Goal: Transaction & Acquisition: Subscribe to service/newsletter

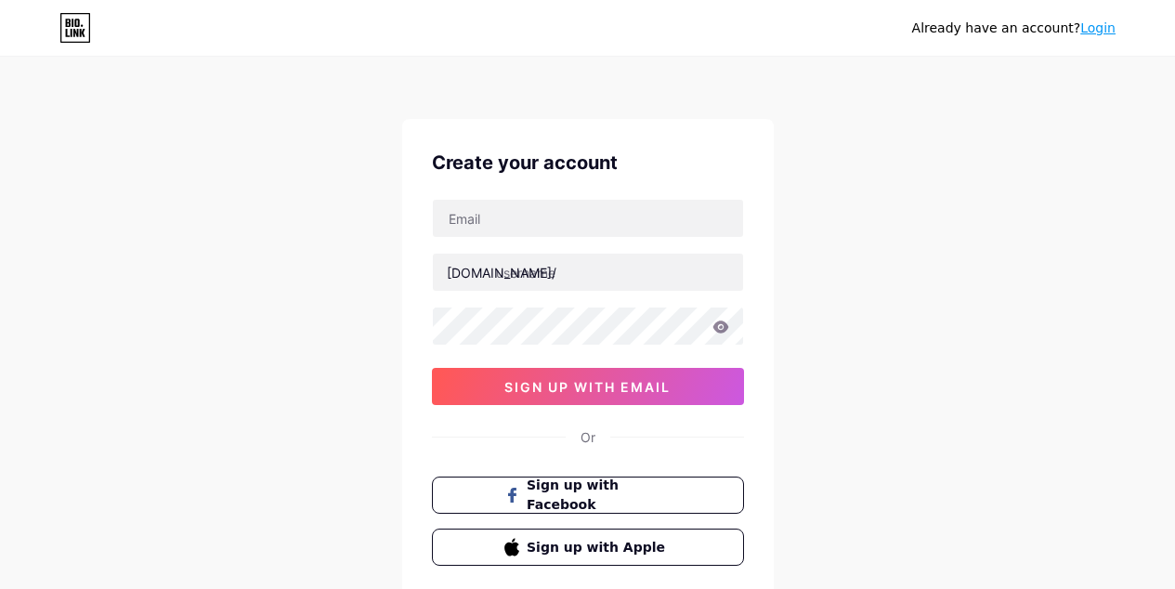
click at [579, 222] on input "text" at bounding box center [588, 218] width 310 height 37
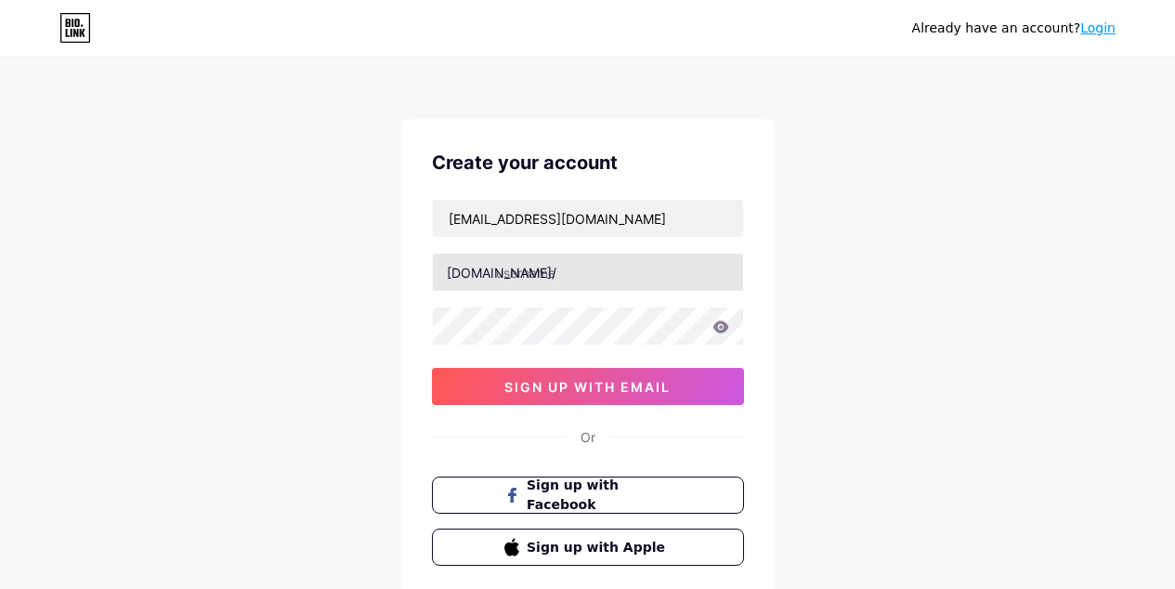
type input "[EMAIL_ADDRESS][DOMAIN_NAME]"
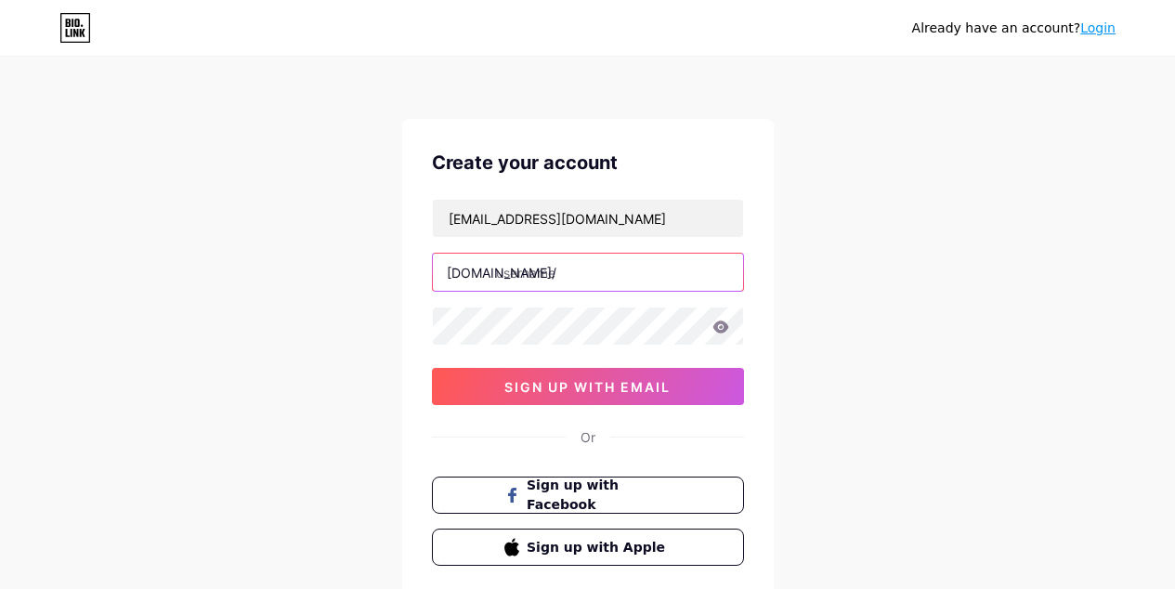
click at [605, 269] on input "text" at bounding box center [588, 272] width 310 height 37
type input "twentyandconfused"
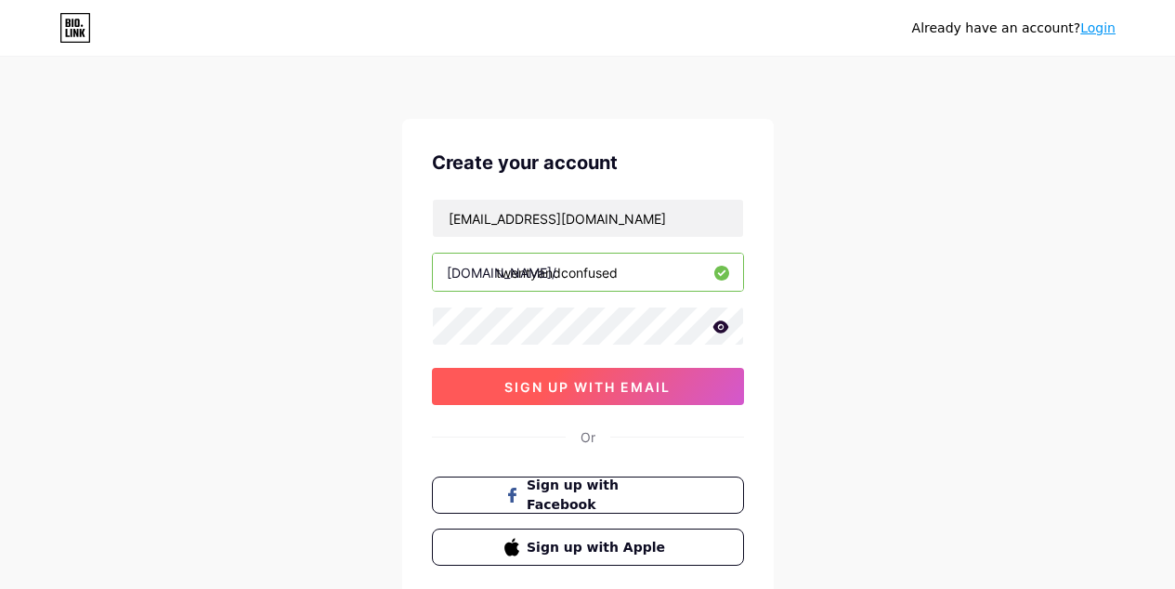
click at [587, 380] on span "sign up with email" at bounding box center [587, 387] width 166 height 16
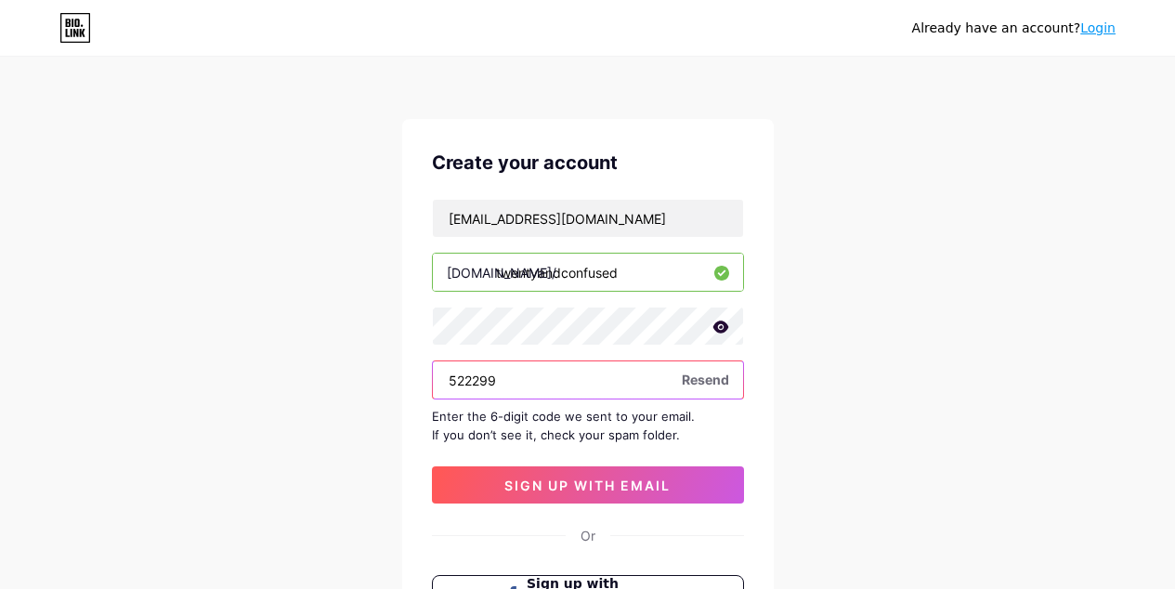
type input "522299"
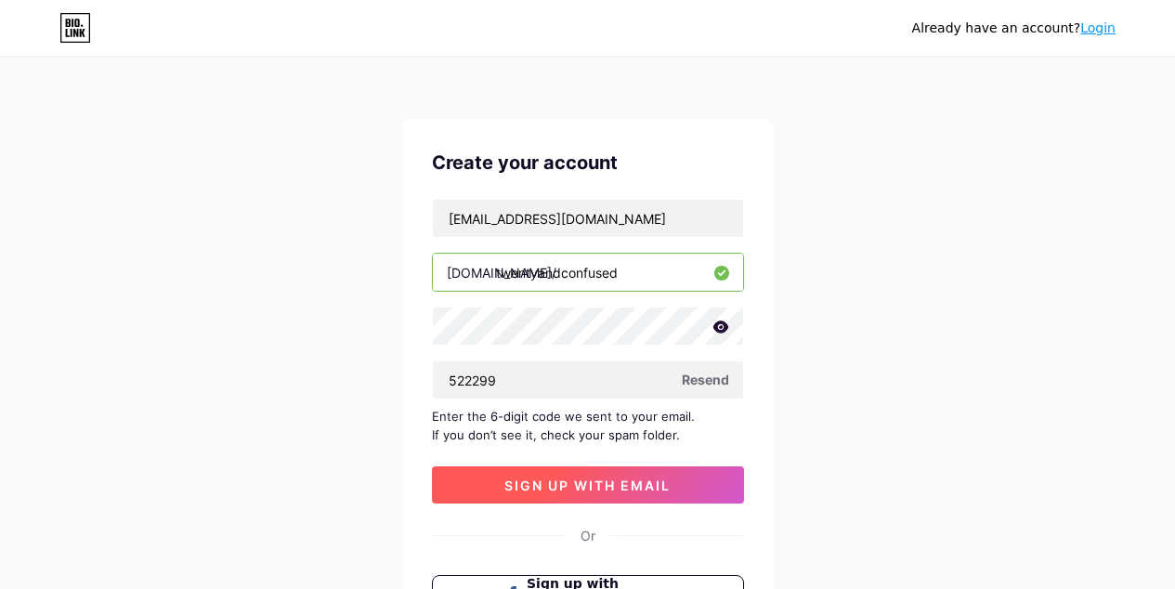
click at [590, 492] on button "sign up with email" at bounding box center [588, 484] width 312 height 37
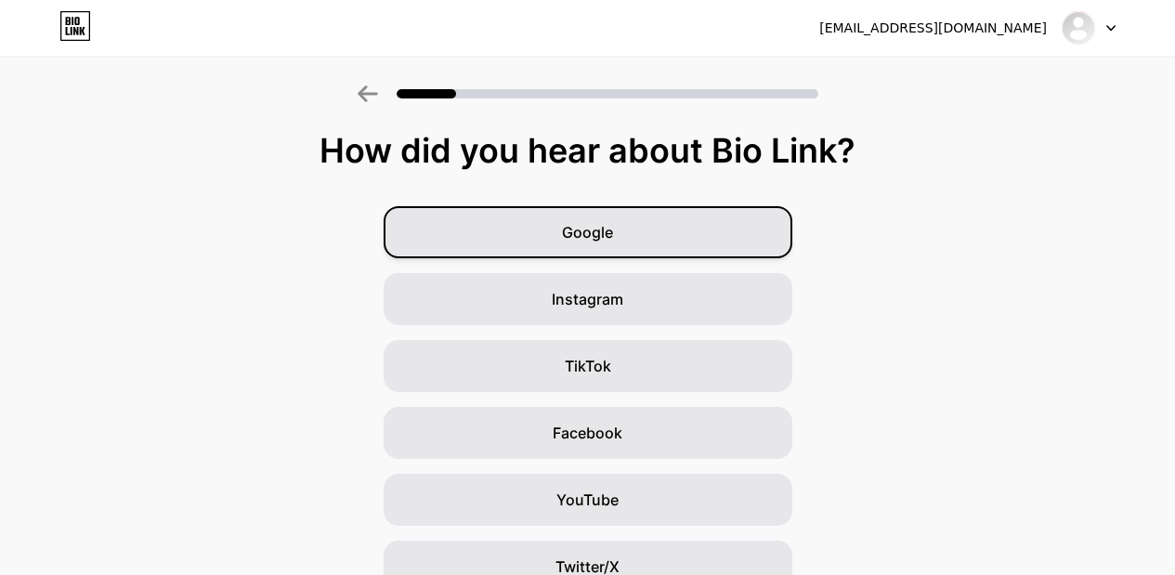
click at [689, 245] on div "Google" at bounding box center [588, 232] width 409 height 52
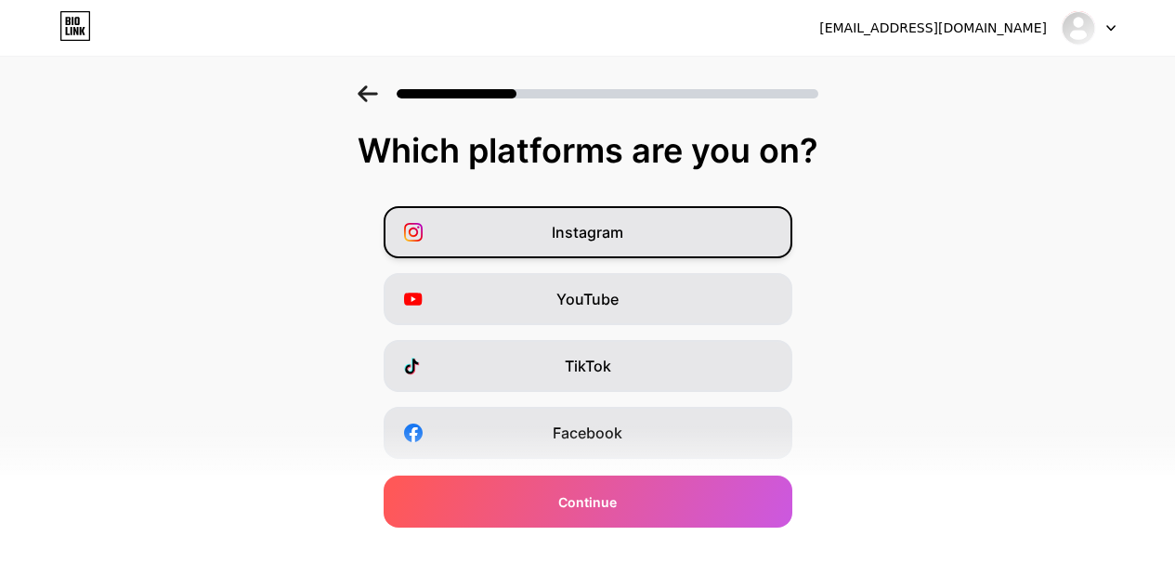
click at [688, 226] on div "Instagram" at bounding box center [588, 232] width 409 height 52
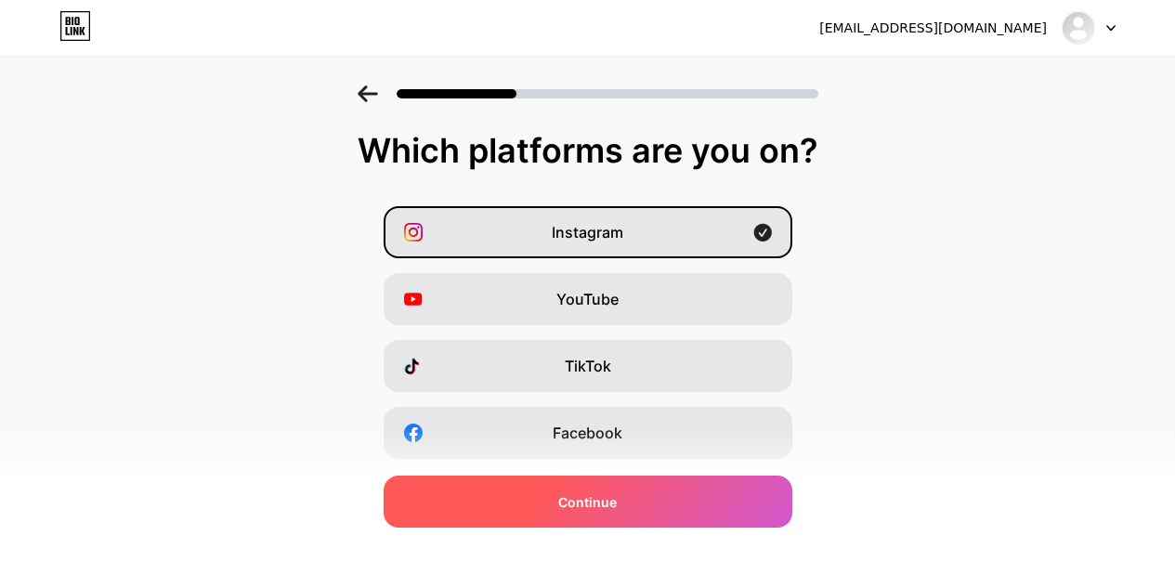
click at [721, 498] on div "Continue" at bounding box center [588, 502] width 409 height 52
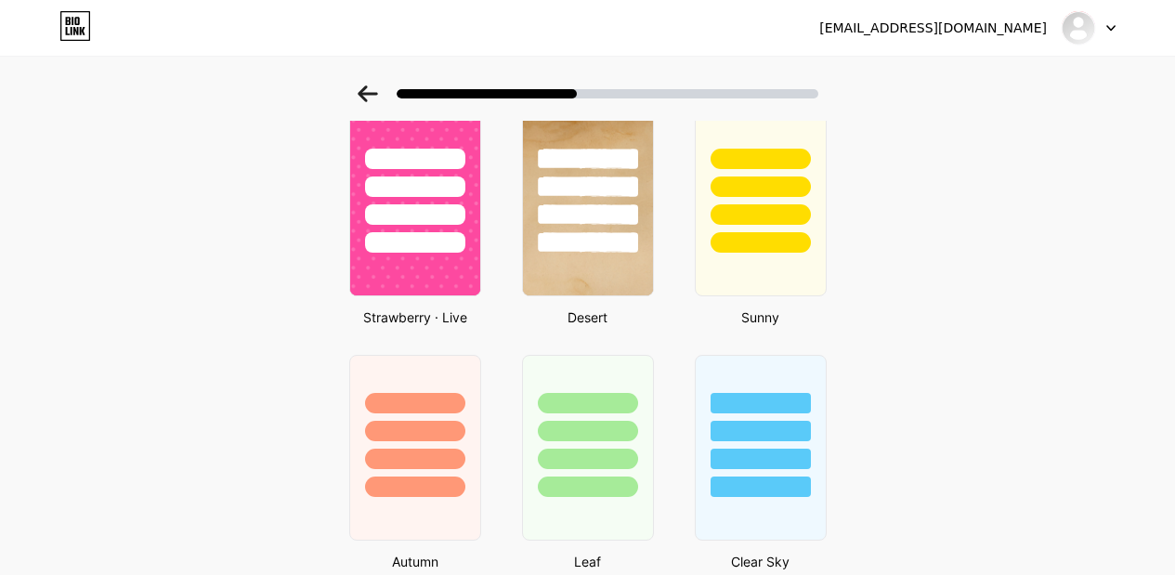
scroll to position [1434, 0]
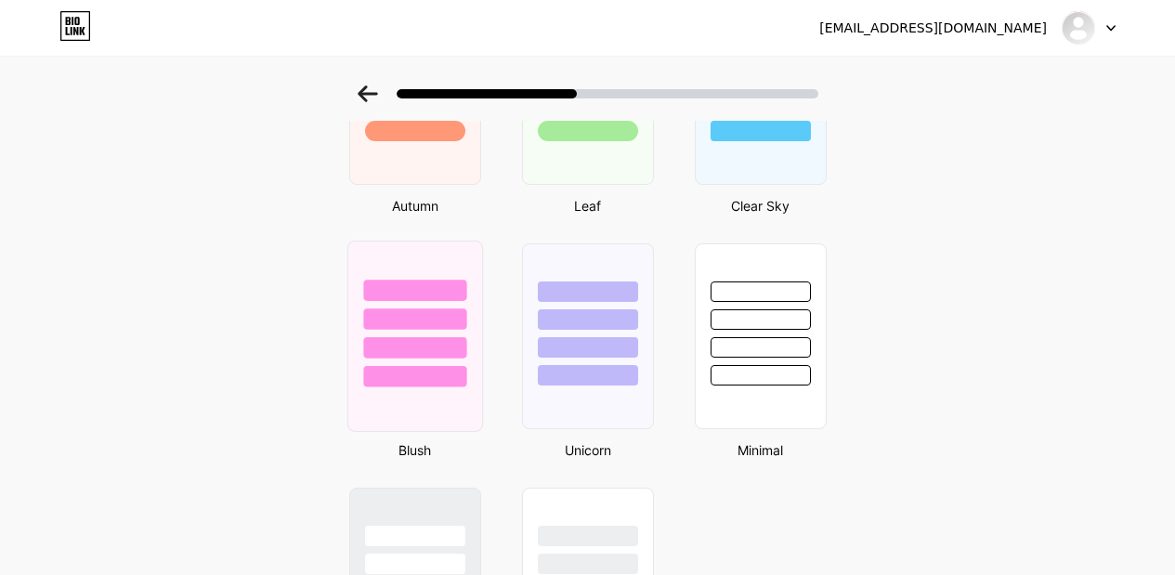
click at [422, 387] on div at bounding box center [415, 336] width 136 height 191
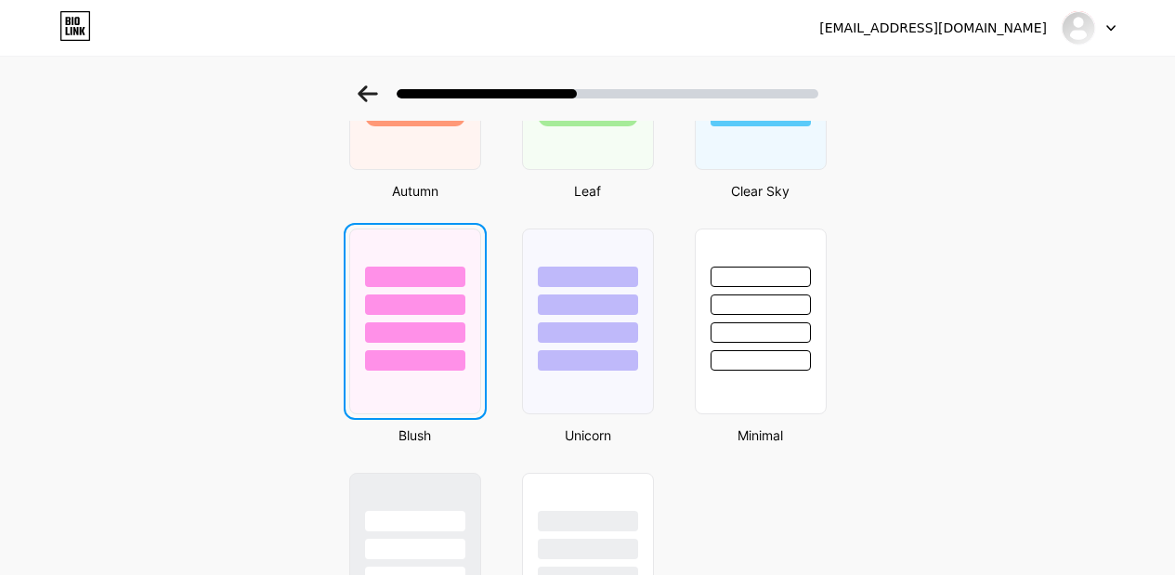
scroll to position [0, 0]
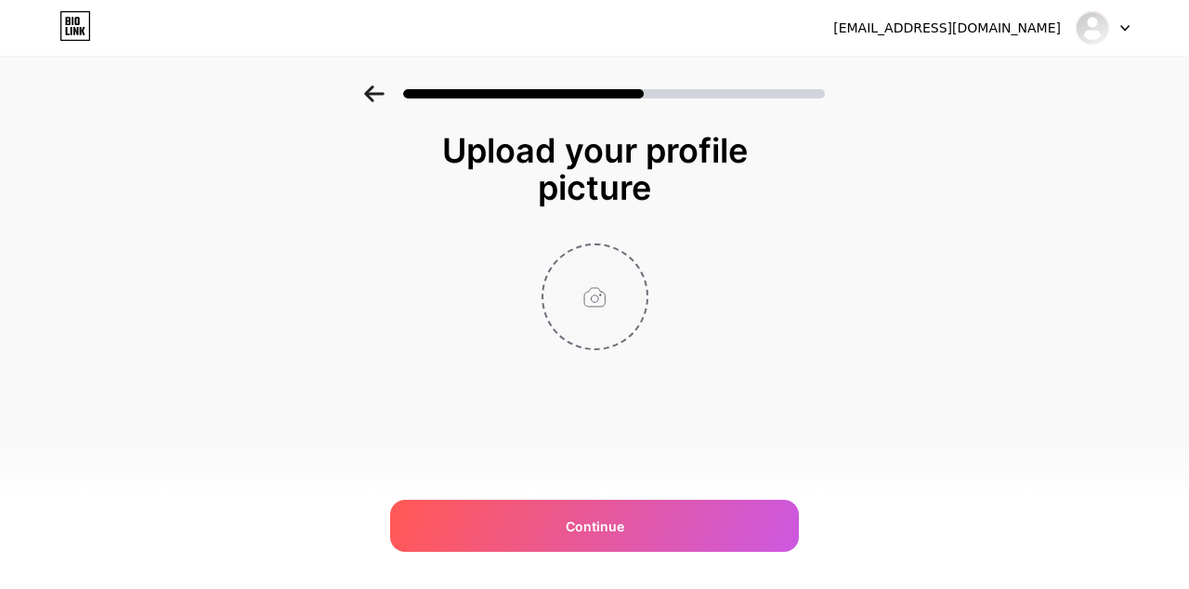
click at [591, 302] on input "file" at bounding box center [595, 296] width 103 height 103
click at [588, 321] on input "file" at bounding box center [595, 296] width 103 height 103
click at [582, 292] on input "file" at bounding box center [595, 296] width 103 height 103
click at [603, 320] on input "file" at bounding box center [595, 296] width 103 height 103
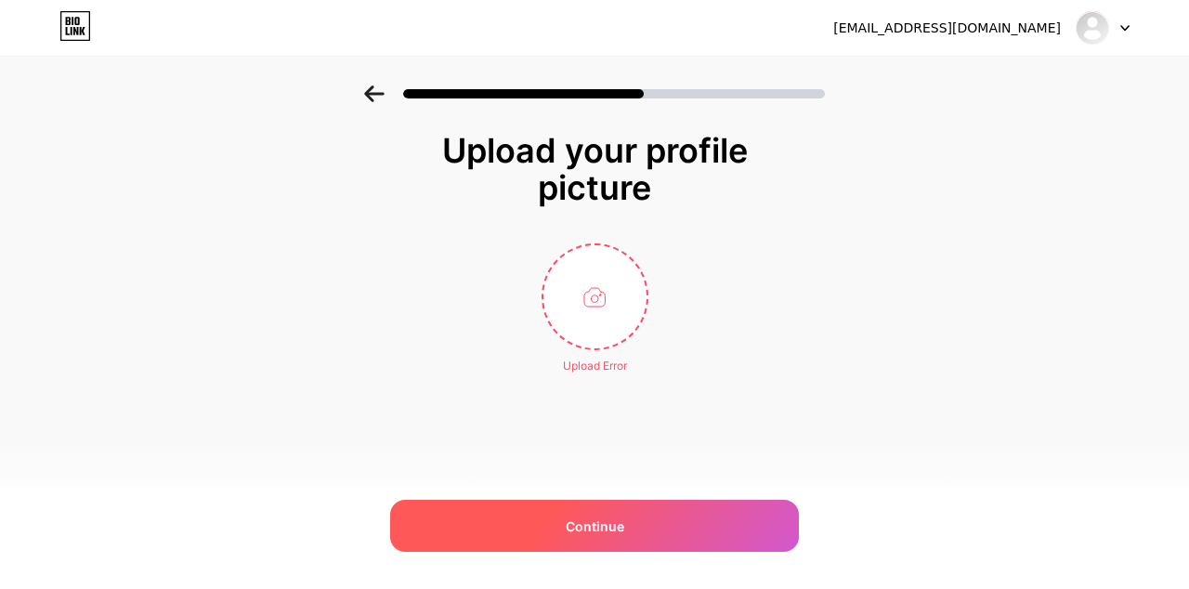
click at [577, 542] on div "Continue" at bounding box center [594, 526] width 409 height 52
click at [607, 520] on span "Continue" at bounding box center [595, 527] width 59 height 20
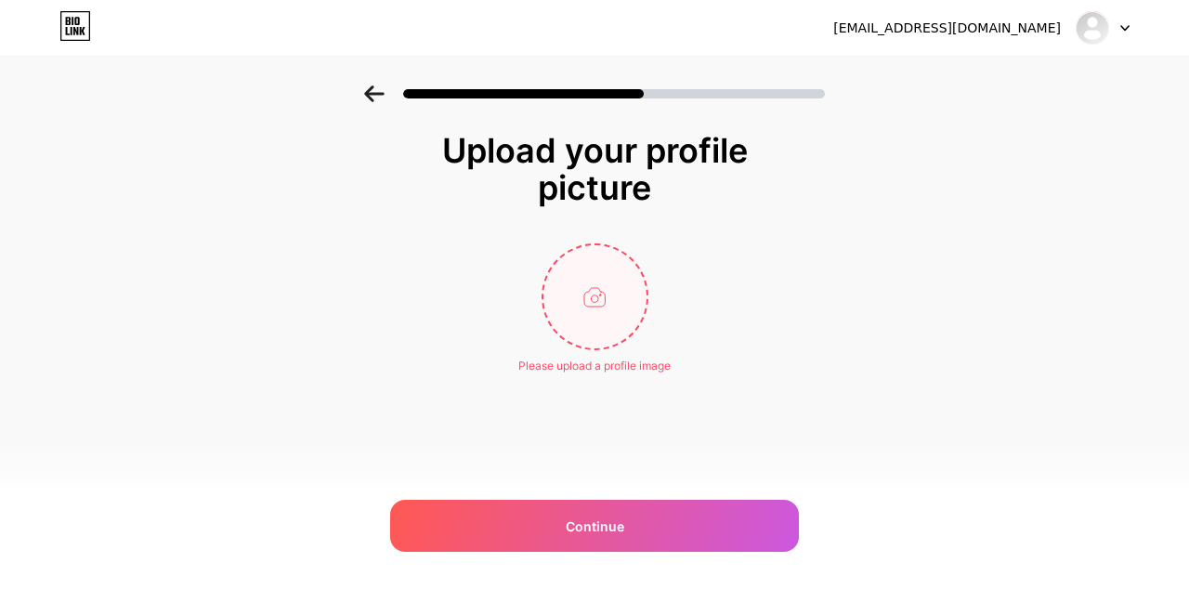
click at [589, 310] on input "file" at bounding box center [595, 296] width 103 height 103
click at [611, 284] on input "file" at bounding box center [595, 296] width 103 height 103
type input "C:\fakepath\28571473-CD6B-4177-93FC-A2AC816CEE5A.png"
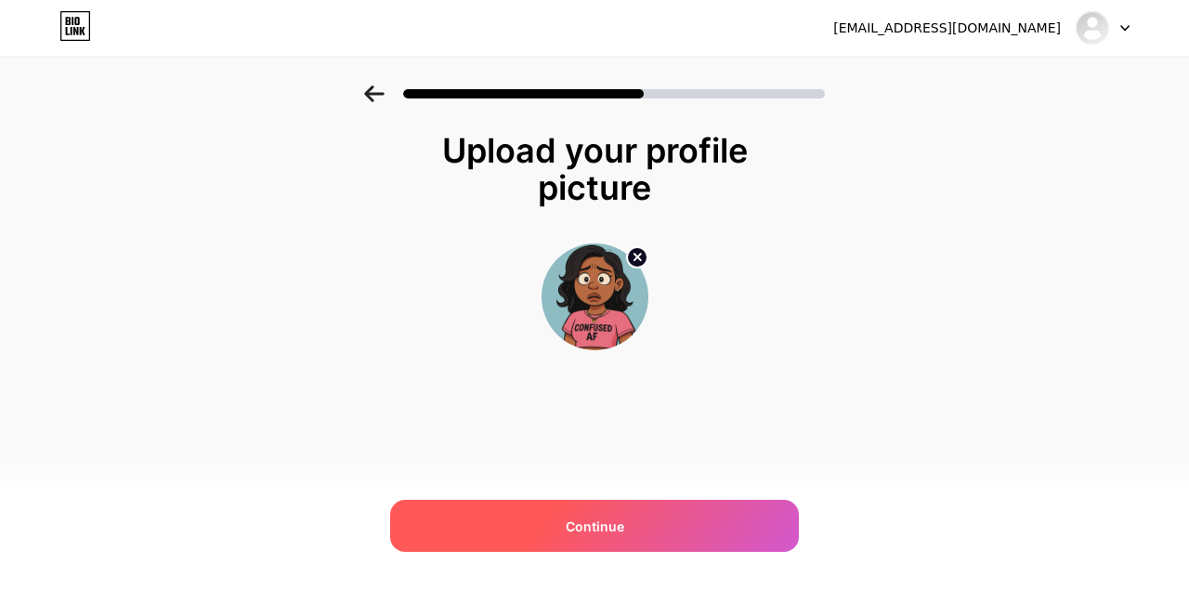
click at [567, 533] on span "Continue" at bounding box center [595, 527] width 59 height 20
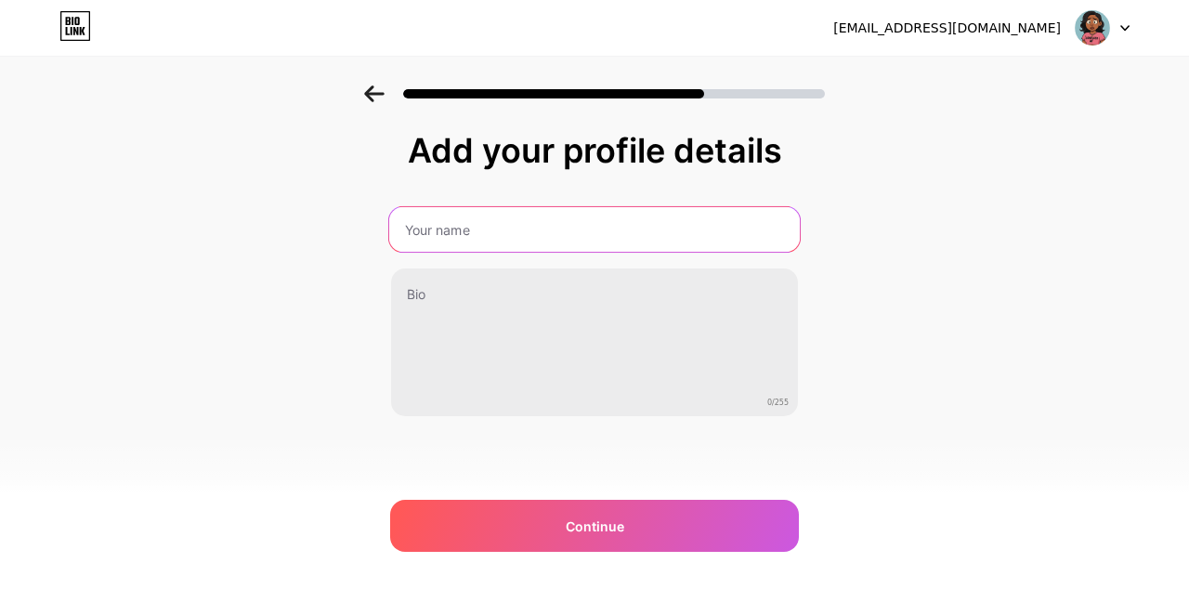
click at [522, 221] on input "text" at bounding box center [594, 229] width 411 height 45
type input "Kayc"
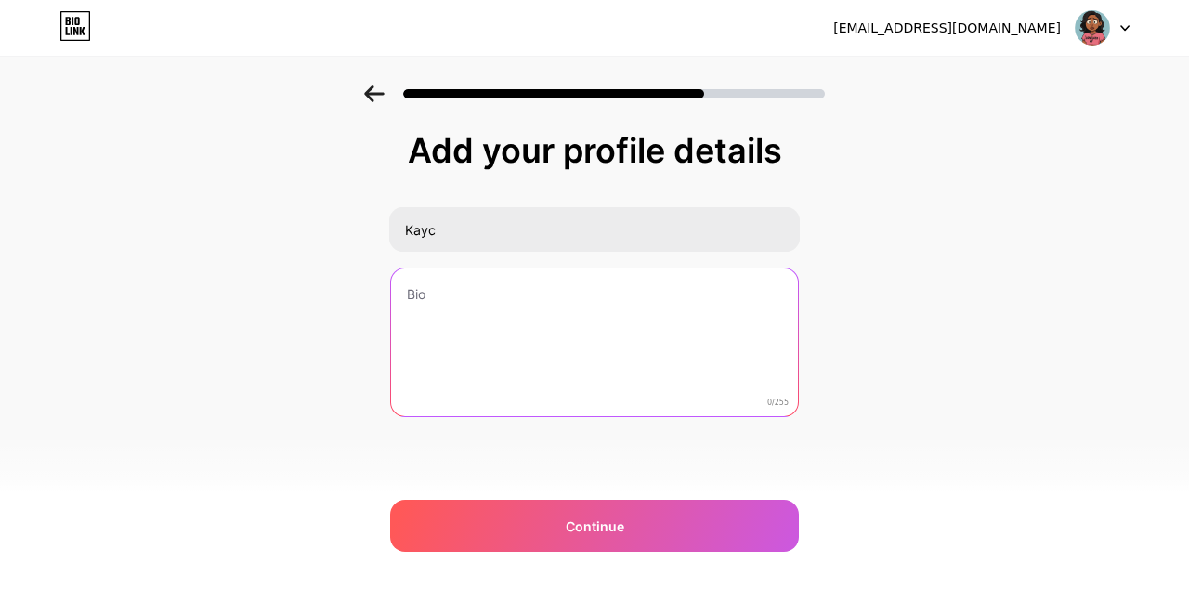
click at [456, 331] on textarea at bounding box center [594, 344] width 407 height 150
paste textarea "Writer, dreamer, and [DEMOGRAPHIC_DATA] figuring life out in real time"
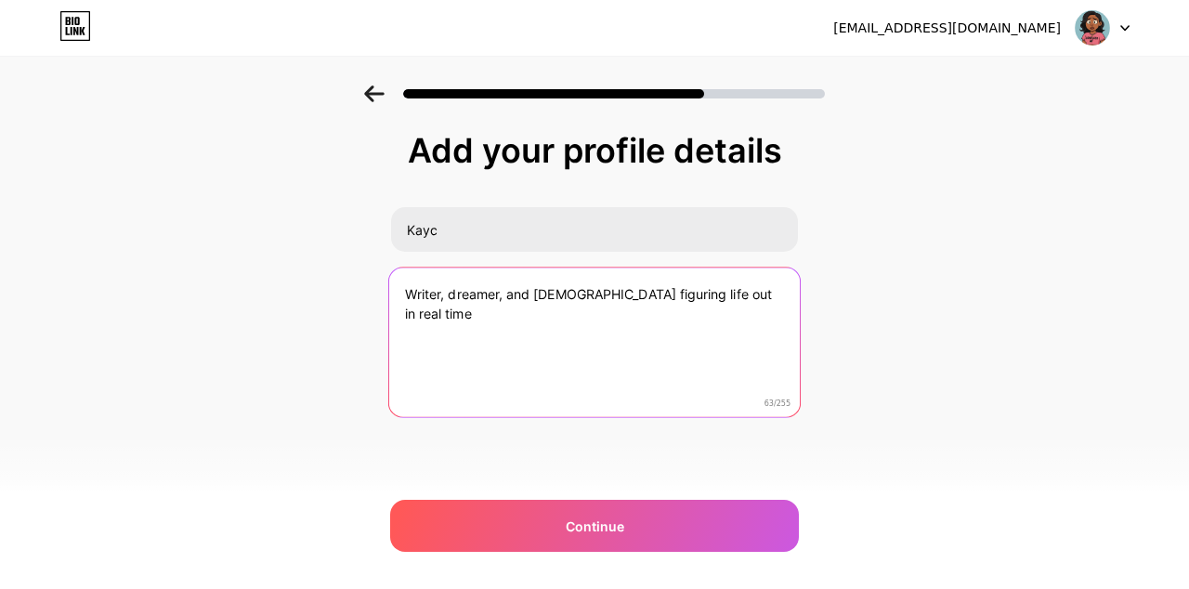
click at [479, 295] on textarea "Writer, dreamer, and [DEMOGRAPHIC_DATA] figuring life out in real time" at bounding box center [594, 343] width 411 height 151
click at [479, 318] on textarea "Writer, visionary, and [DEMOGRAPHIC_DATA] figuring life out in real time" at bounding box center [594, 343] width 411 height 151
click at [546, 301] on textarea "Writer, visionary, and [DEMOGRAPHIC_DATA], figuring life out in real time" at bounding box center [594, 343] width 411 height 151
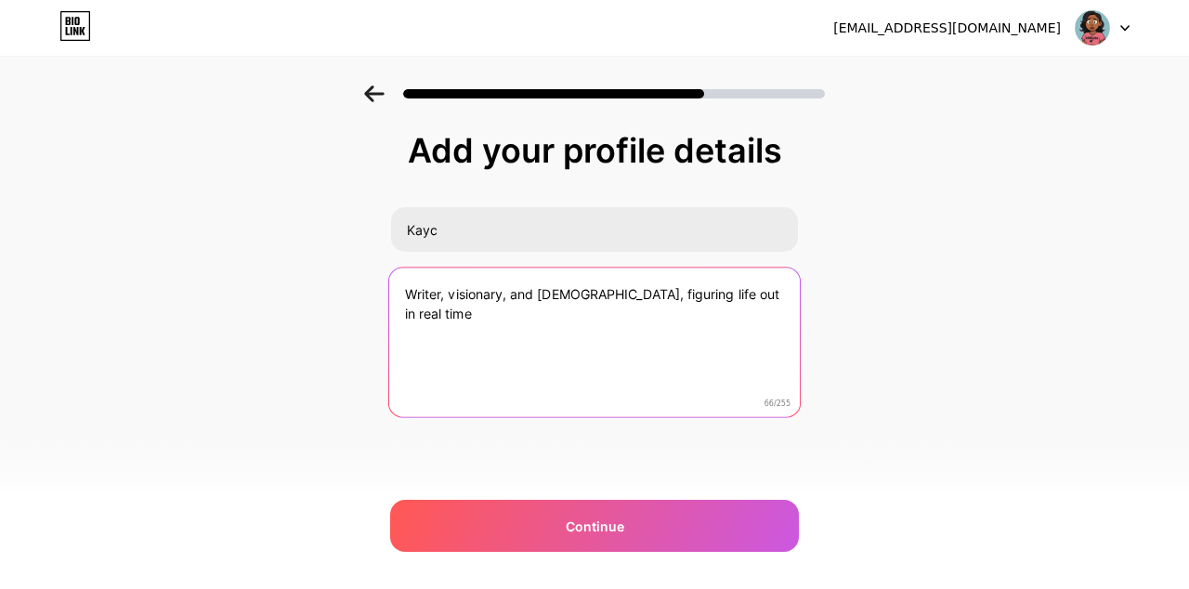
drag, startPoint x: 537, startPoint y: 291, endPoint x: 614, endPoint y: 304, distance: 78.2
click at [614, 304] on textarea "Writer, visionary, and [DEMOGRAPHIC_DATA], figuring life out in real time" at bounding box center [594, 343] width 411 height 151
type textarea "Writer, visionary, and [DEMOGRAPHIC_DATA], figuring life out in real time"
click at [440, 339] on textarea "Writer, visionary, and [DEMOGRAPHIC_DATA], figuring life out in real time" at bounding box center [594, 343] width 411 height 151
click at [411, 286] on textarea "Writer, visionary, and [DEMOGRAPHIC_DATA], figuring life out in real time" at bounding box center [594, 343] width 411 height 151
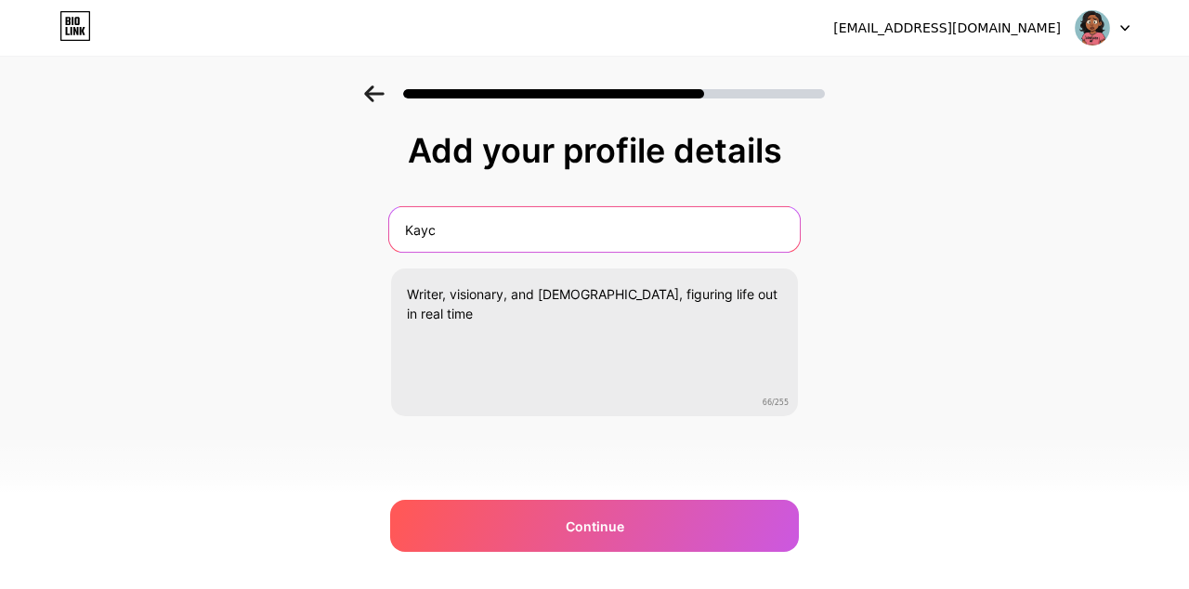
drag, startPoint x: 473, startPoint y: 233, endPoint x: 393, endPoint y: 236, distance: 79.9
click at [392, 237] on input "Kayc" at bounding box center [594, 229] width 411 height 45
type input "W"
type input "You Made It This Far. We're Family now!"
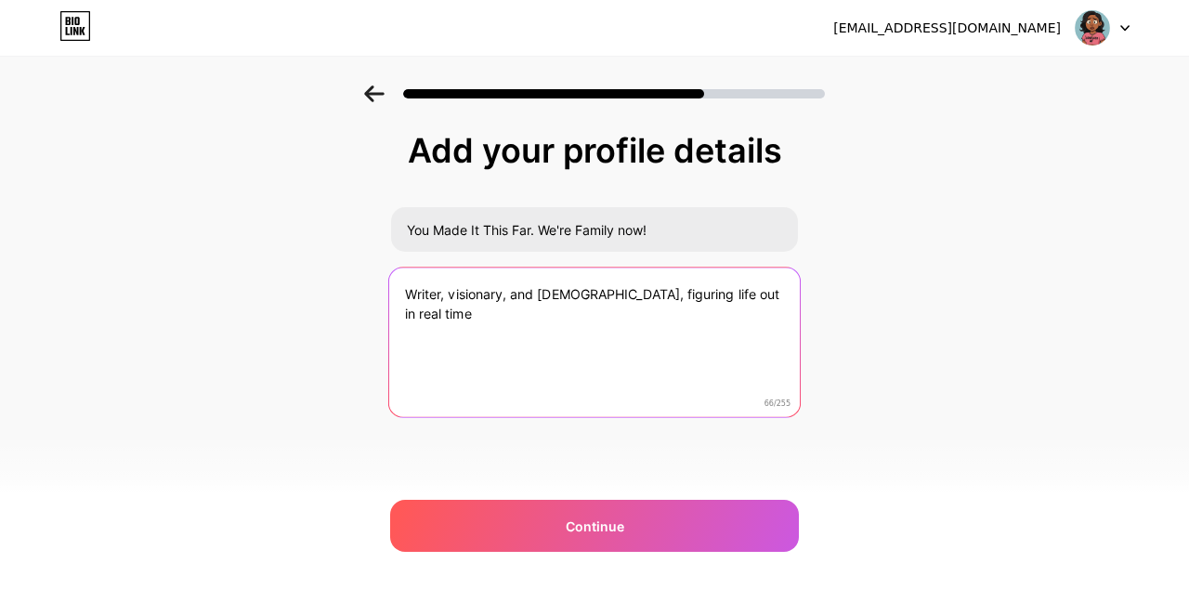
click at [415, 292] on textarea "Writer, visionary, and [DEMOGRAPHIC_DATA], figuring life out in real time" at bounding box center [594, 343] width 411 height 151
click at [406, 291] on textarea "Writer, visionary, and [DEMOGRAPHIC_DATA], figuring life out in real time" at bounding box center [594, 343] width 411 height 151
click at [585, 292] on textarea "I'm [PERSON_NAME]! A writer, visionary, and [DEMOGRAPHIC_DATA], figuring life o…" at bounding box center [594, 343] width 411 height 151
click at [584, 300] on textarea "I'm [PERSON_NAME]! A writer, visionary, and [DEMOGRAPHIC_DATA], figuring life o…" at bounding box center [594, 343] width 411 height 151
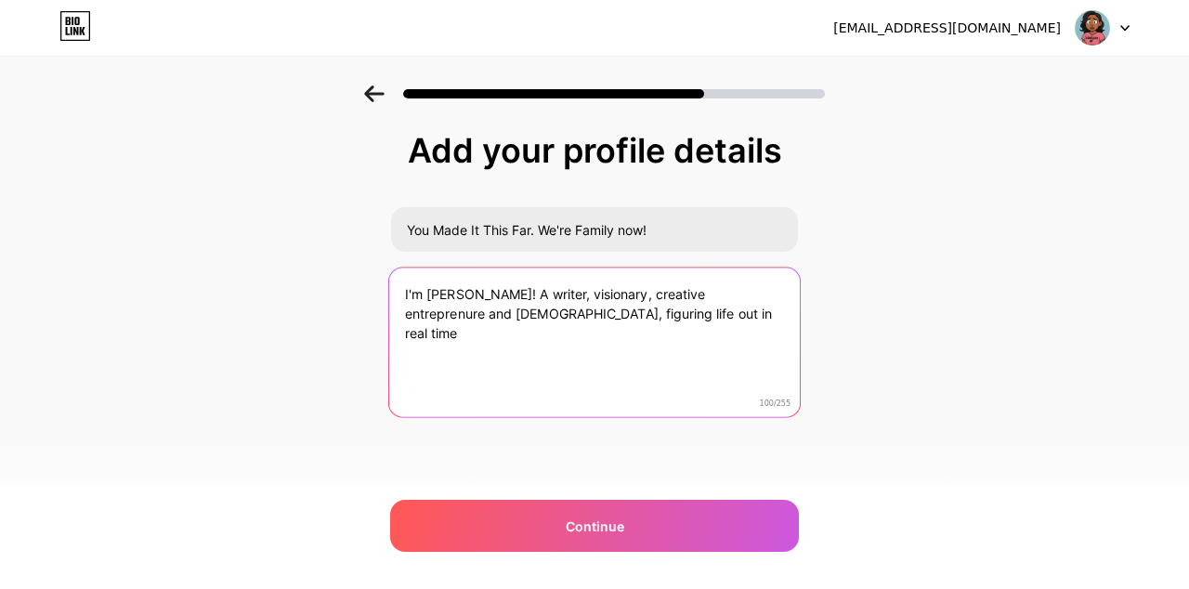
drag, startPoint x: 752, startPoint y: 288, endPoint x: 463, endPoint y: 311, distance: 289.9
click at [463, 311] on textarea "I'm [PERSON_NAME]! A writer, visionary, creative entreprenure and [DEMOGRAPHIC_…" at bounding box center [594, 343] width 411 height 151
click at [745, 295] on textarea "I'm [PERSON_NAME]! A writer, visionary, creative entreprenure and 20-something …" at bounding box center [594, 343] width 411 height 151
click at [748, 302] on textarea "I'm [PERSON_NAME]! A writer, visionary, creative entreprenure and 20-something …" at bounding box center [594, 343] width 411 height 151
click at [745, 293] on textarea "I'm [PERSON_NAME]! A writer, visionary, creative entreprenure and 20-something …" at bounding box center [594, 343] width 411 height 151
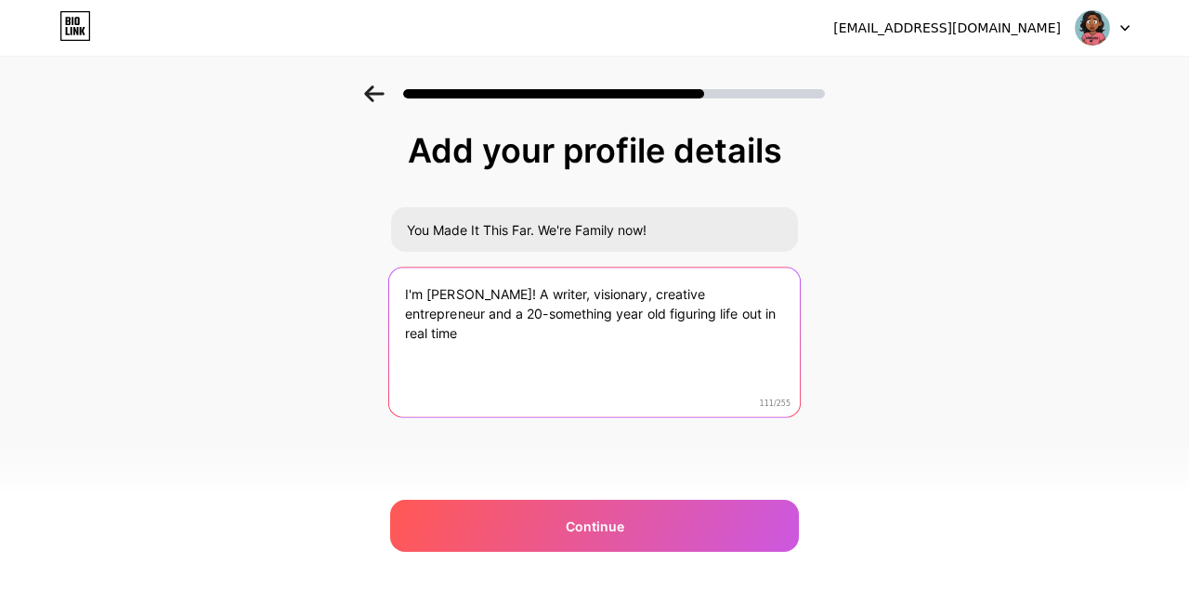
click at [718, 316] on textarea "I'm [PERSON_NAME]! A writer, visionary, creative entrepreneur and a 20-somethin…" at bounding box center [594, 343] width 411 height 151
click at [735, 312] on textarea "I'm [PERSON_NAME]! A writer, visionary, creative entrepreneur, and a 20-somethi…" at bounding box center [594, 343] width 411 height 151
click at [753, 313] on textarea "I'm [PERSON_NAME]! A writer, visionary, creative entrepreneur, and a 20-somethi…" at bounding box center [594, 343] width 411 height 151
click at [408, 336] on textarea "I'm [PERSON_NAME]! A writer, visionary, creative entrepreneur, and a 20-somethi…" at bounding box center [594, 343] width 411 height 151
click at [558, 333] on textarea "I'm [PERSON_NAME]! A writer, visionary, creative entrepreneur, and a 20-somethi…" at bounding box center [594, 343] width 411 height 151
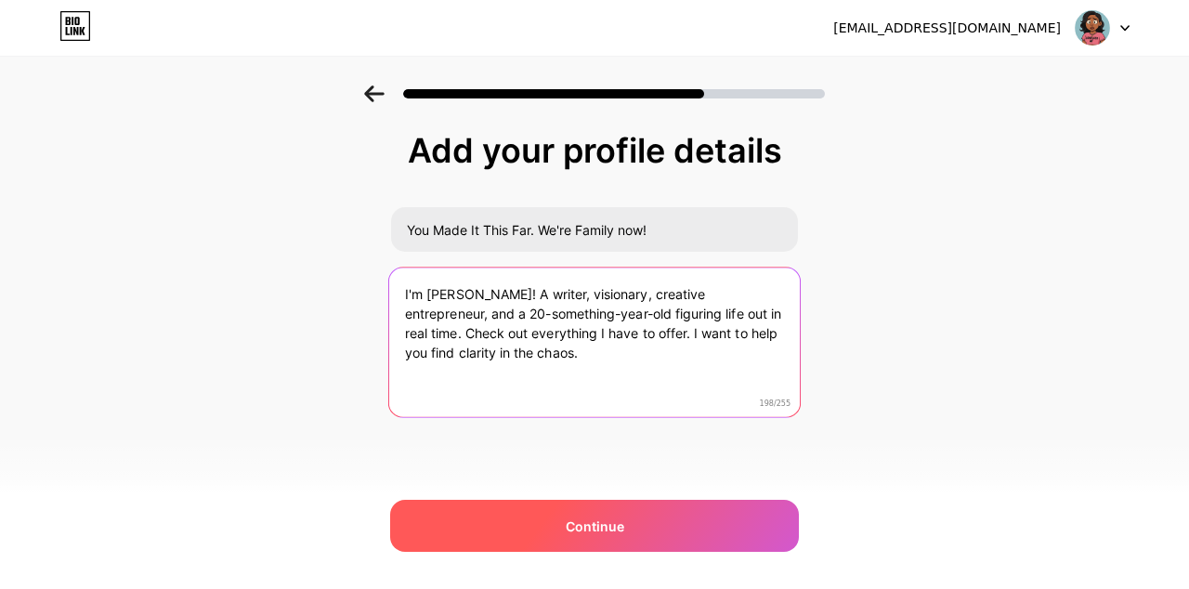
type textarea "I'm [PERSON_NAME]! A writer, visionary, creative entrepreneur, and a 20-somethi…"
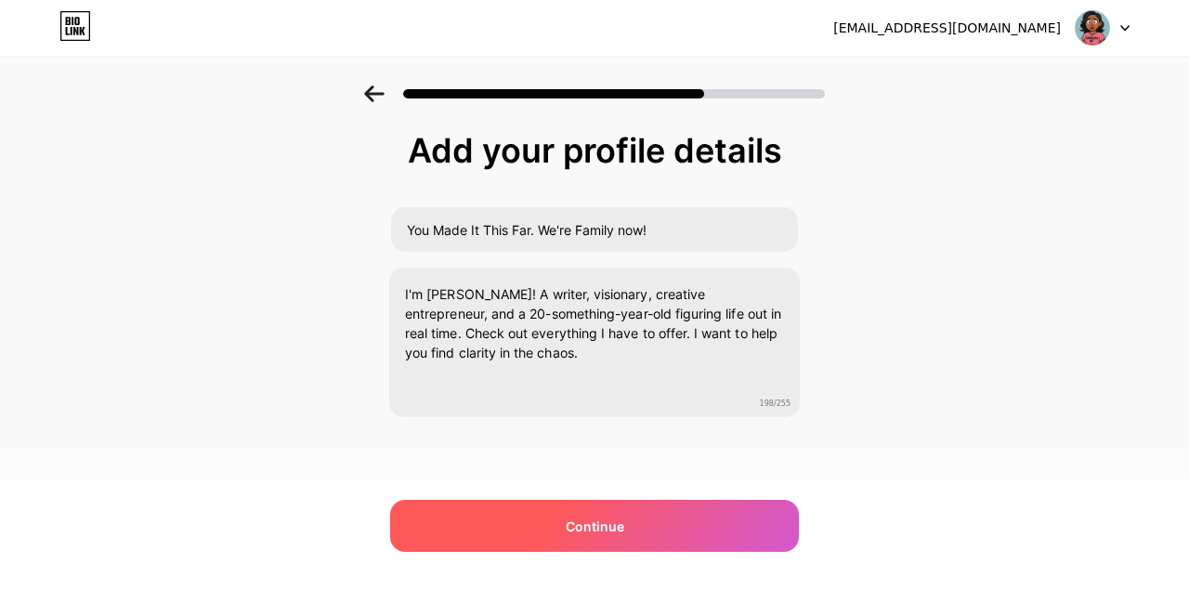
click at [633, 520] on div "Continue" at bounding box center [594, 526] width 409 height 52
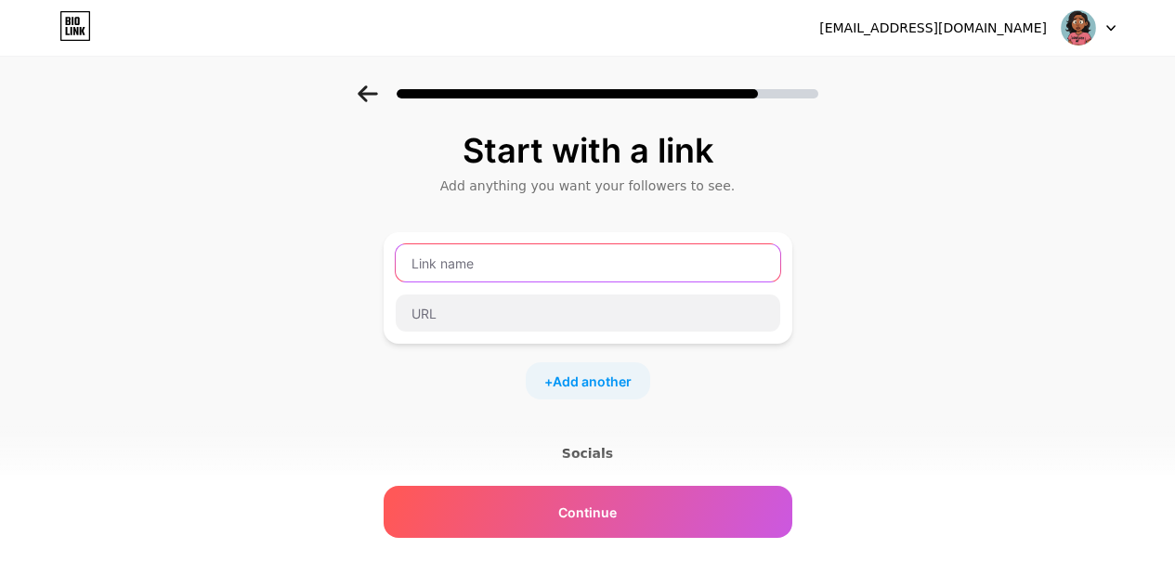
click at [607, 258] on input "text" at bounding box center [588, 262] width 385 height 37
type input "Notes From The Middle"
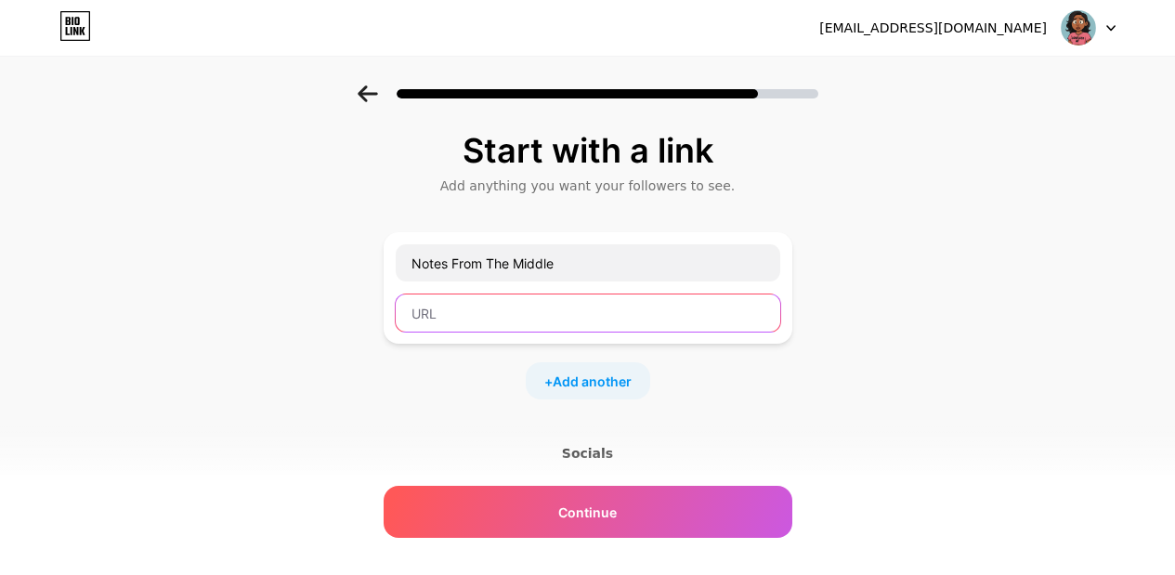
click at [516, 321] on input "text" at bounding box center [588, 313] width 385 height 37
paste input "[URL][DOMAIN_NAME]"
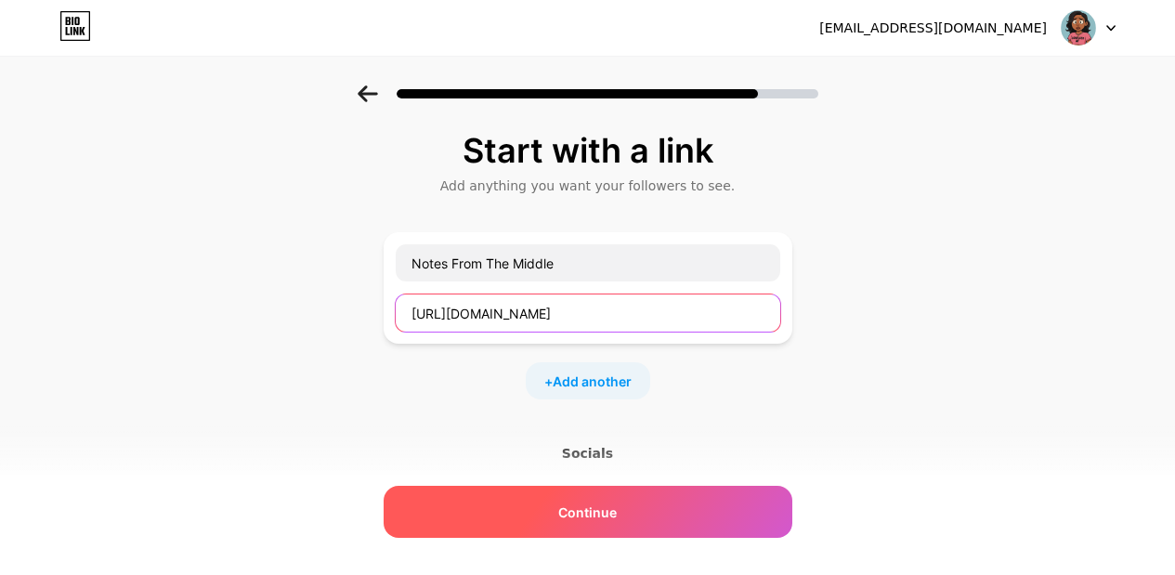
type input "[URL][DOMAIN_NAME]"
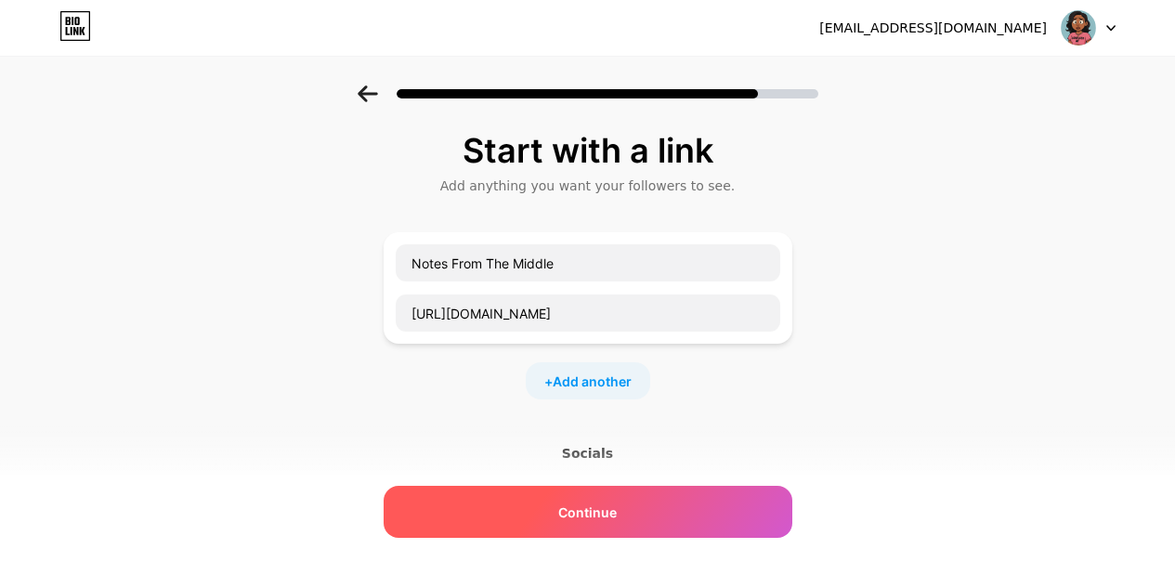
scroll to position [0, 0]
click at [617, 505] on span "Continue" at bounding box center [587, 513] width 59 height 20
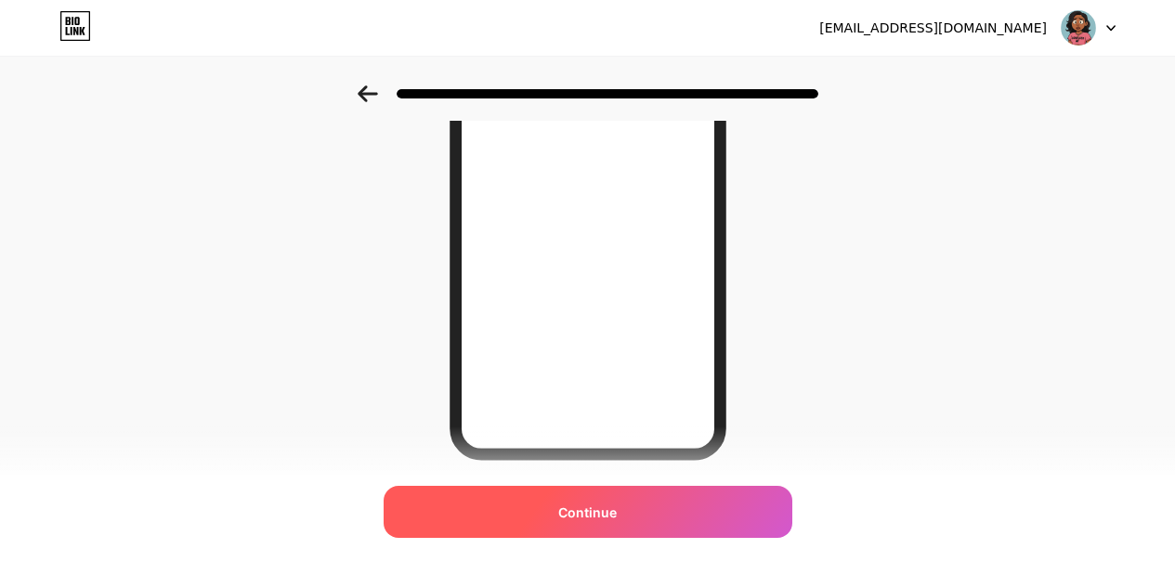
scroll to position [227, 0]
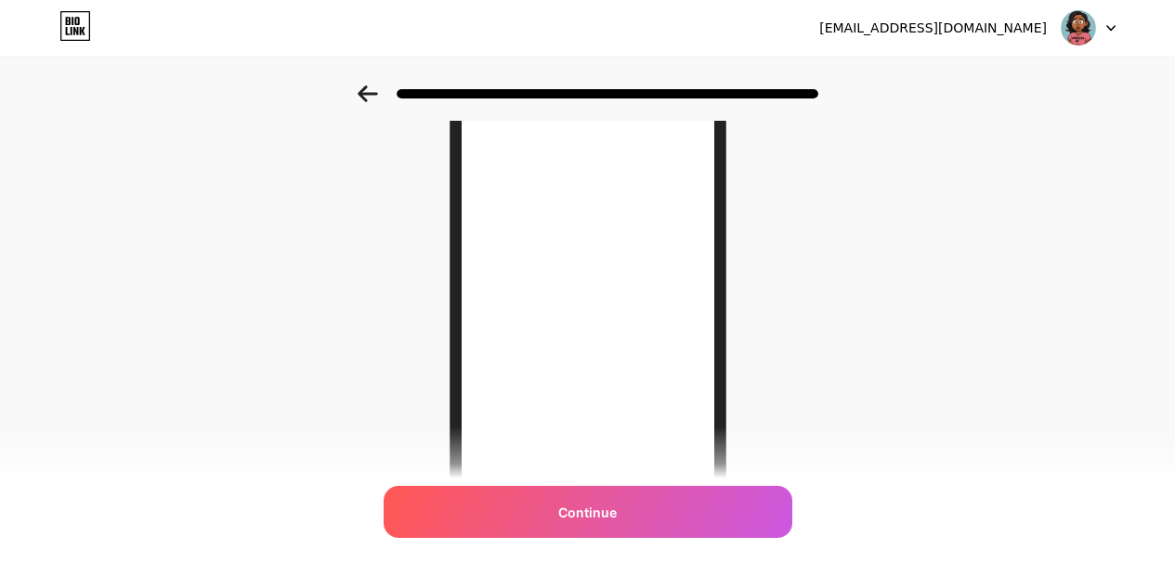
click at [375, 90] on icon at bounding box center [368, 93] width 20 height 17
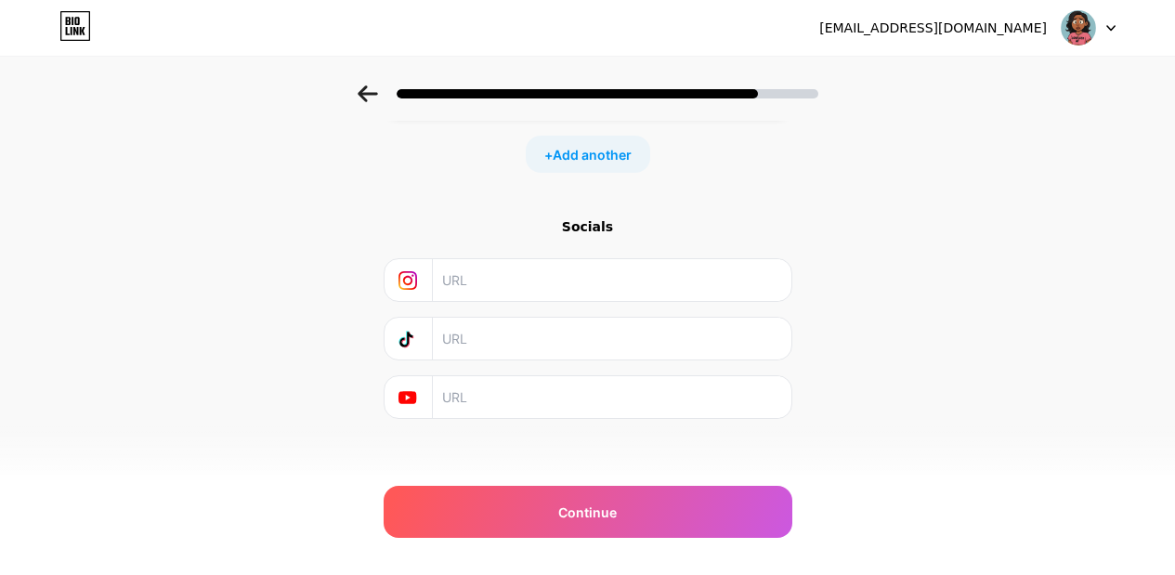
scroll to position [0, 0]
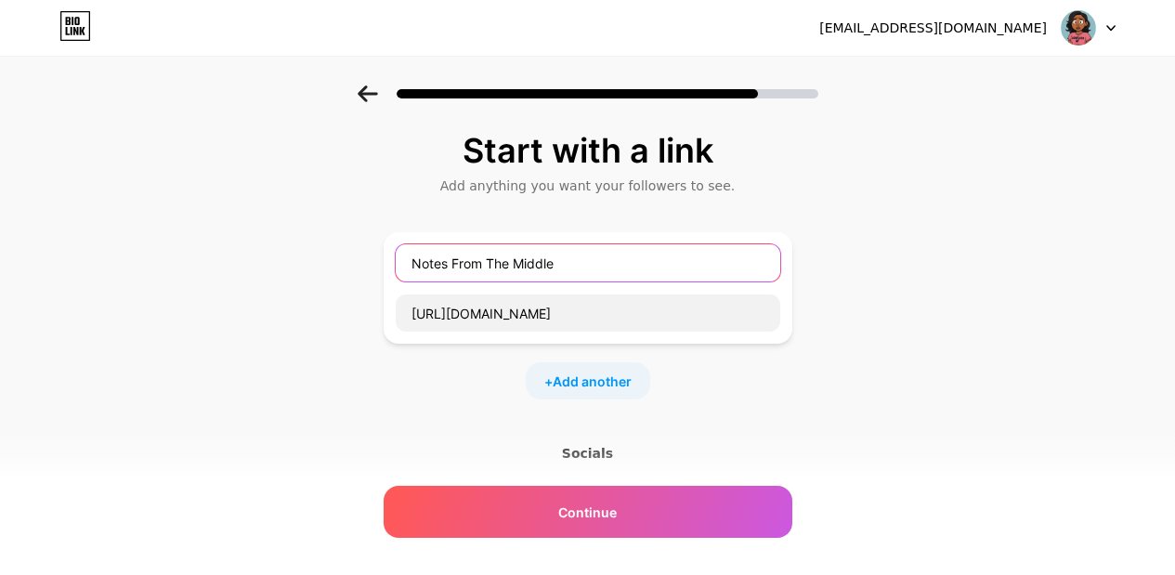
click at [608, 262] on input "Notes From The Middle" at bounding box center [588, 262] width 385 height 37
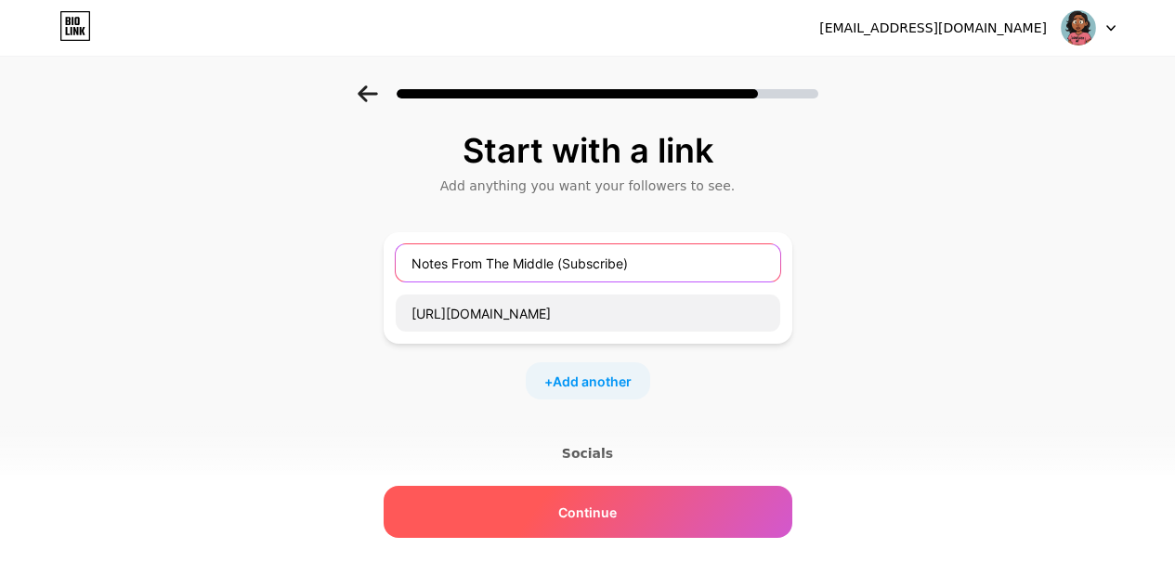
type input "Notes From The Middle (Subscribe)"
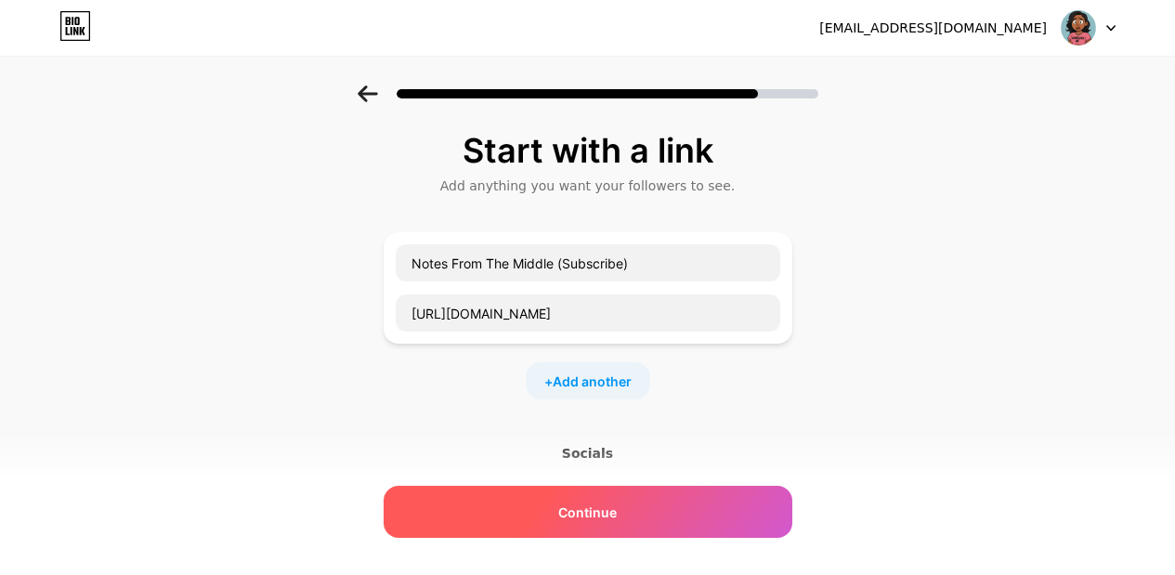
click at [647, 508] on div "Continue" at bounding box center [588, 512] width 409 height 52
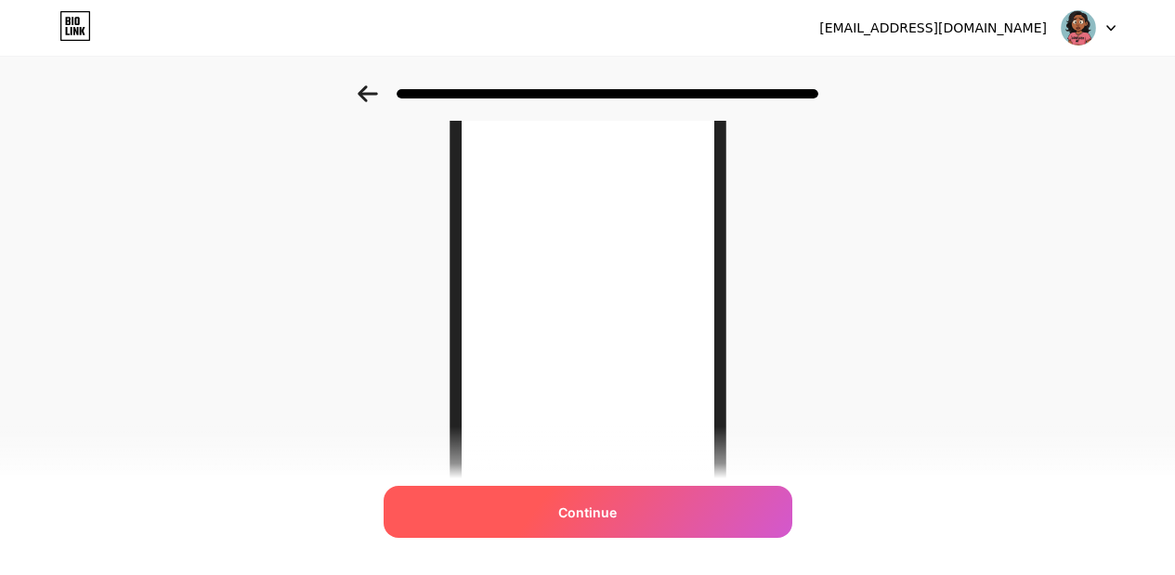
scroll to position [161, 0]
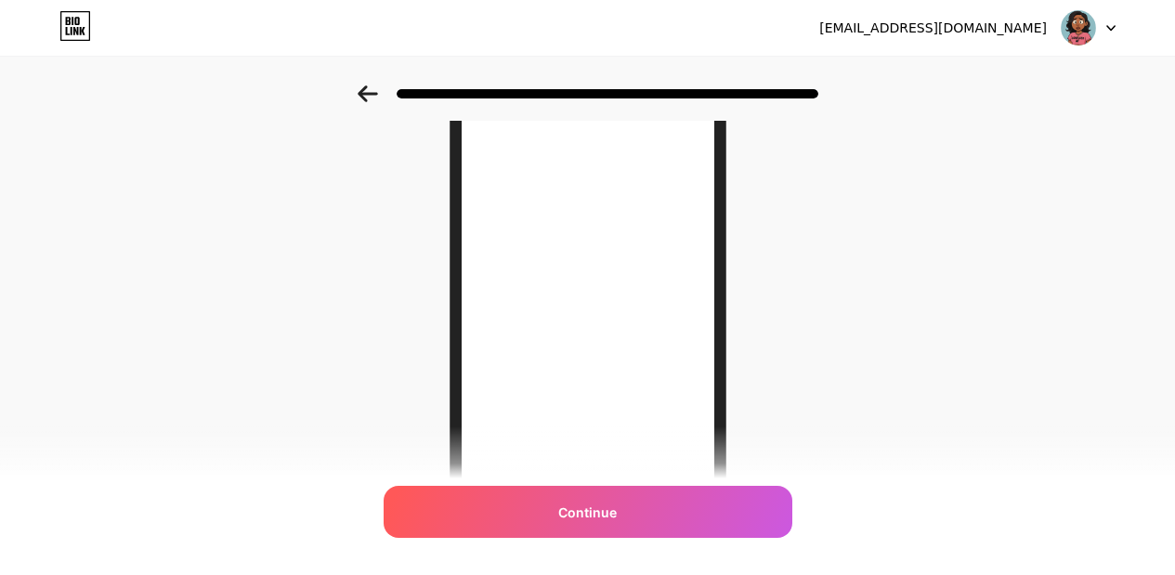
click at [378, 89] on icon at bounding box center [368, 93] width 20 height 17
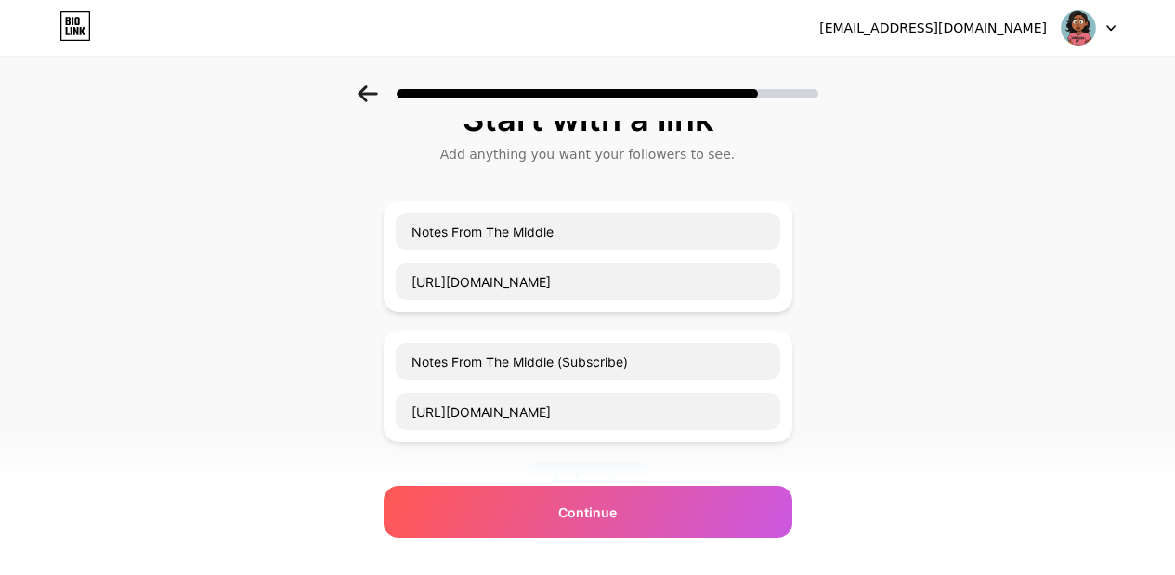
scroll to position [0, 0]
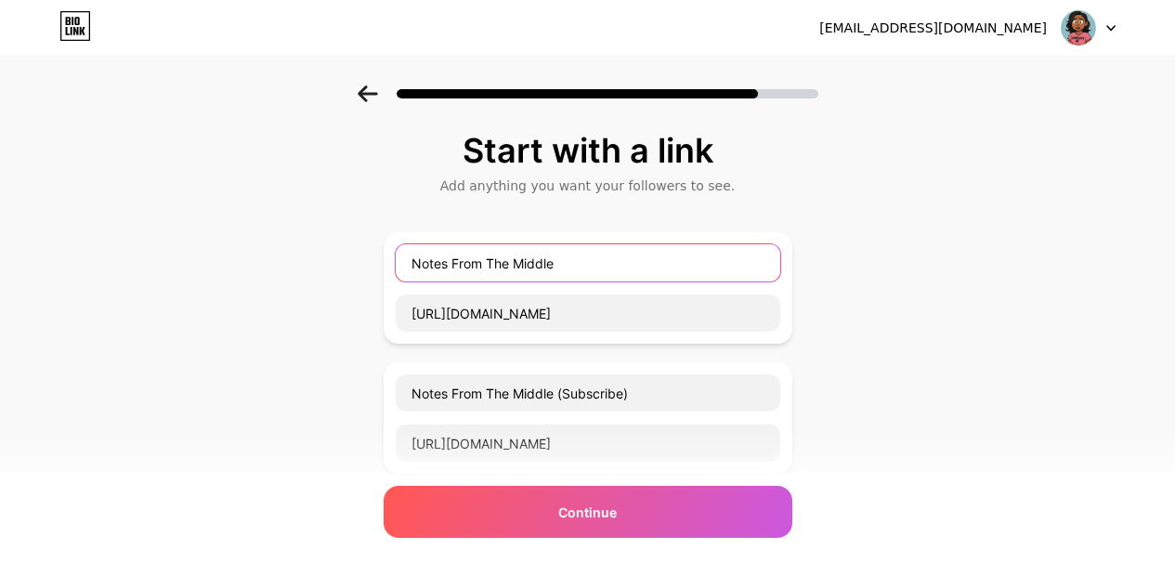
click at [748, 267] on input "Notes From The Middle" at bounding box center [588, 262] width 385 height 37
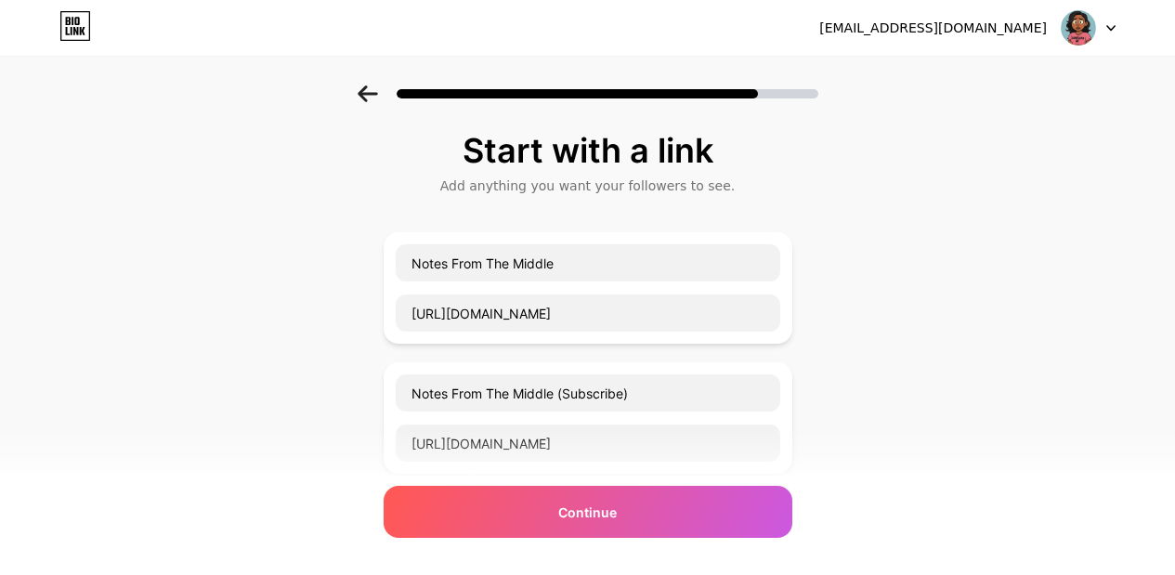
click at [845, 285] on div "Start with a link Add anything you want your followers to see. Notes From The M…" at bounding box center [587, 476] width 1175 height 783
click at [815, 310] on div "Start with a link Add anything you want your followers to see. Notes From The M…" at bounding box center [587, 476] width 1175 height 783
click at [799, 322] on div "Start with a link Add anything you want your followers to see. Notes From The M…" at bounding box center [587, 476] width 1175 height 783
click at [801, 346] on div "Start with a link Add anything you want your followers to see. Notes From The M…" at bounding box center [587, 476] width 1175 height 783
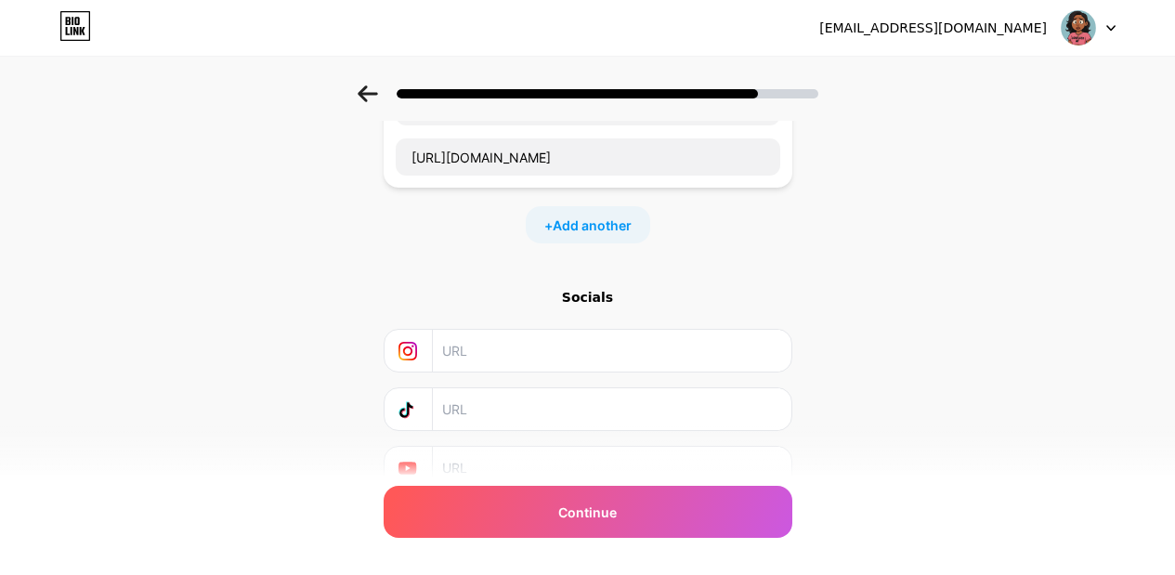
scroll to position [344, 0]
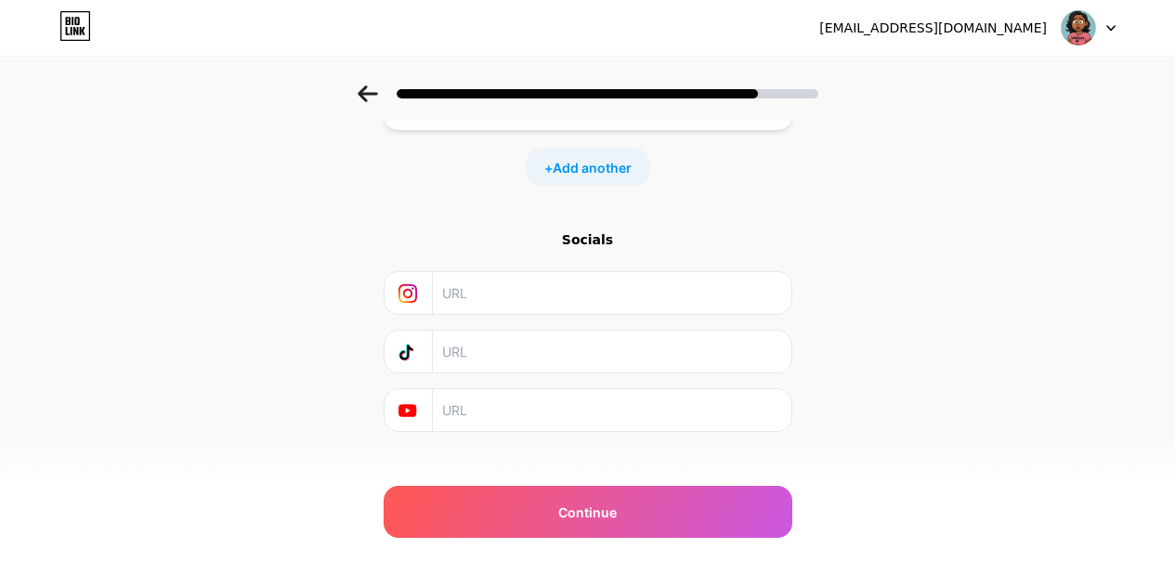
click at [546, 364] on input "text" at bounding box center [610, 352] width 337 height 42
paste input "[URL][DOMAIN_NAME]"
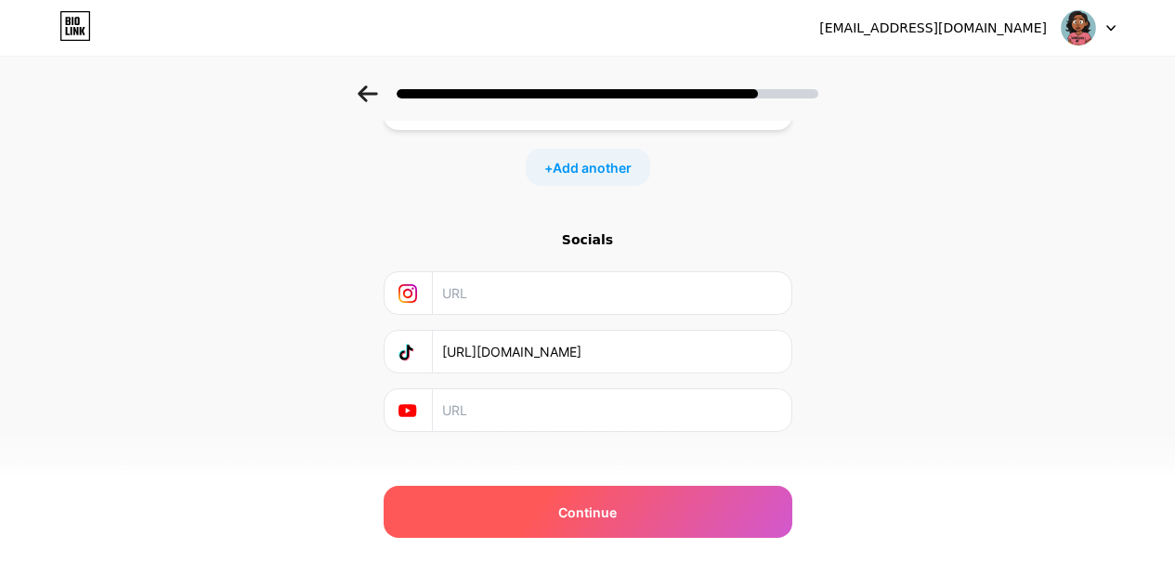
type input "[URL][DOMAIN_NAME]"
click at [565, 512] on div "Continue" at bounding box center [588, 512] width 409 height 52
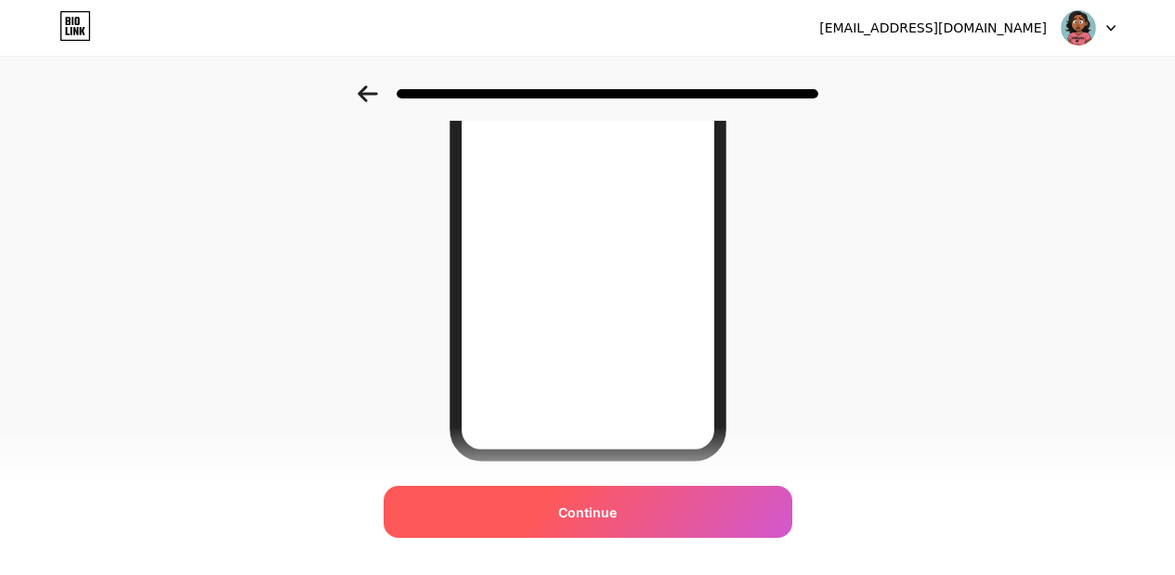
scroll to position [295, 0]
click at [656, 501] on div "Continue" at bounding box center [588, 512] width 409 height 52
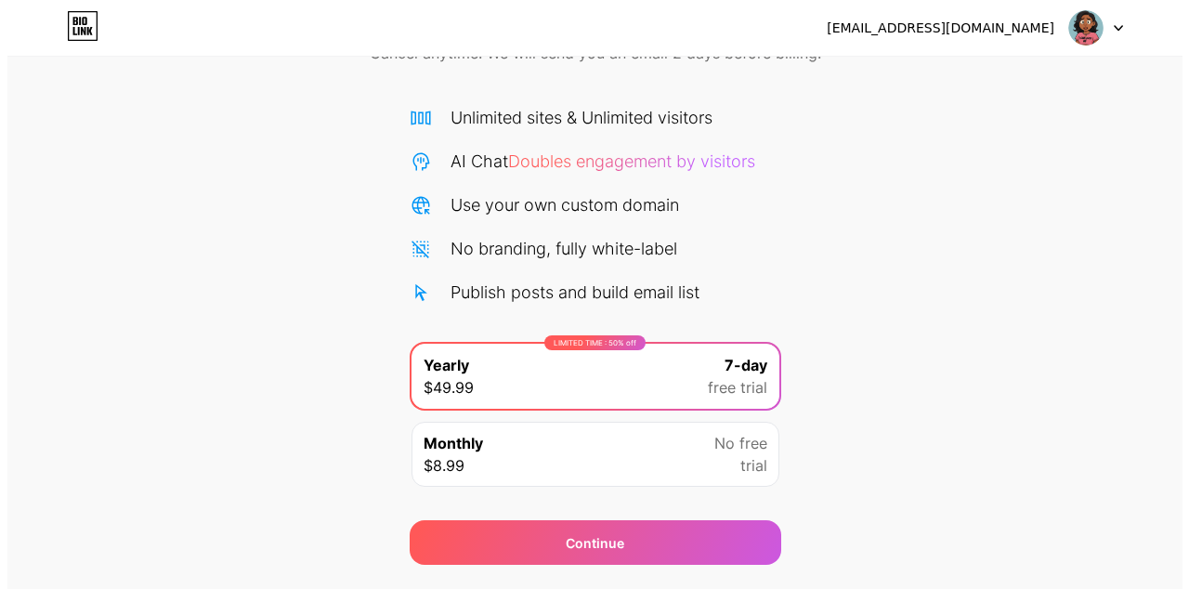
scroll to position [159, 0]
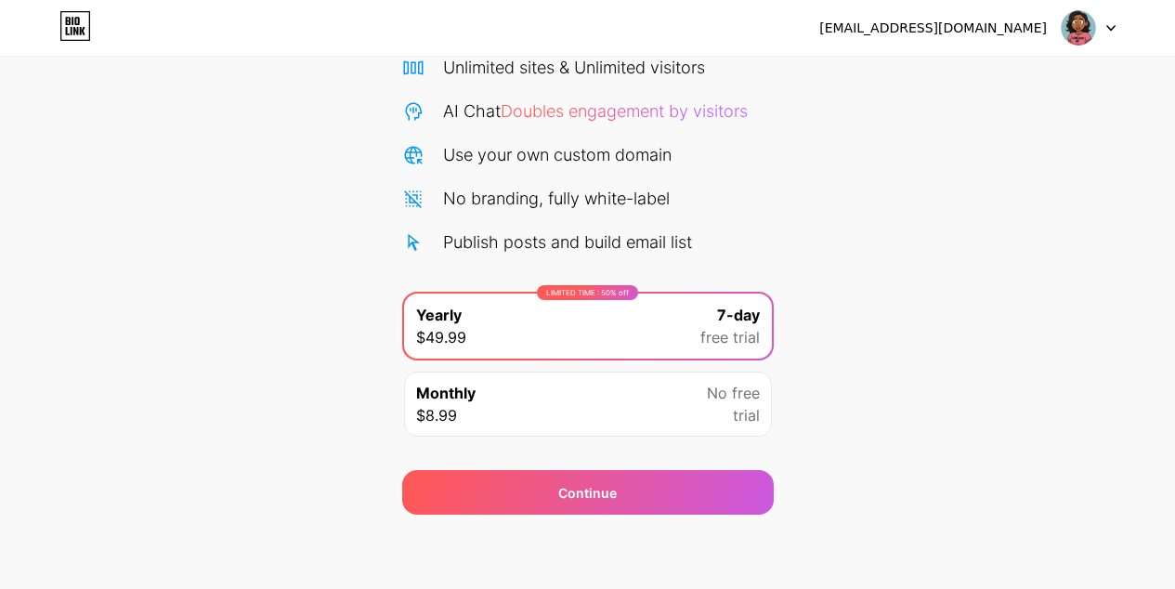
click at [655, 417] on div "Monthly $8.99 No free trial" at bounding box center [588, 404] width 368 height 65
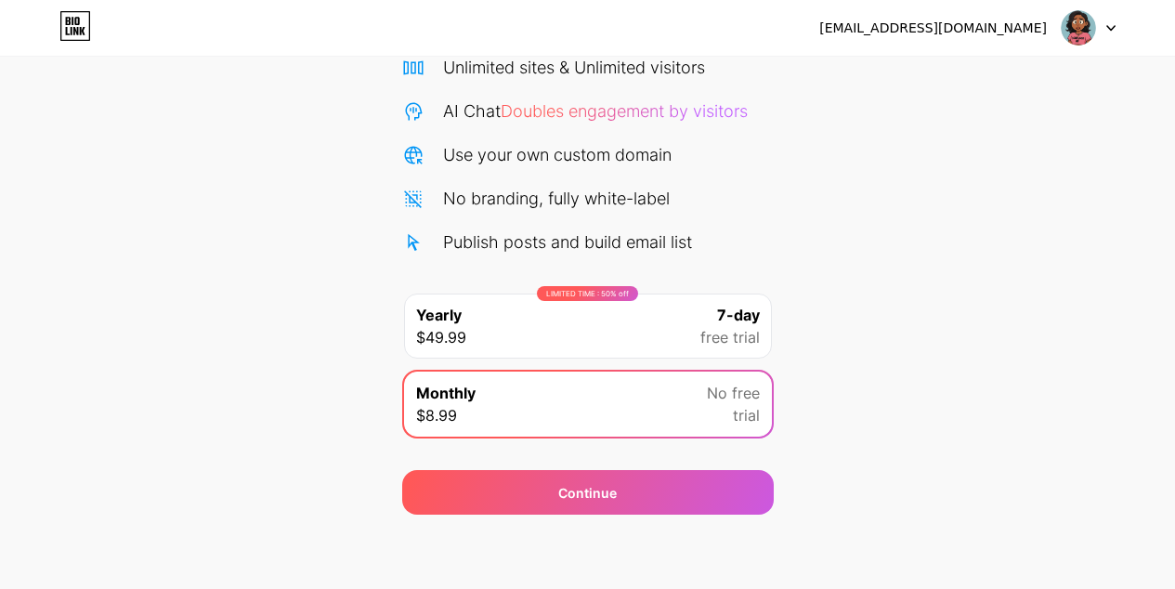
click at [642, 350] on div "LIMITED TIME : 50% off Yearly $49.99 7-day free trial" at bounding box center [588, 326] width 368 height 65
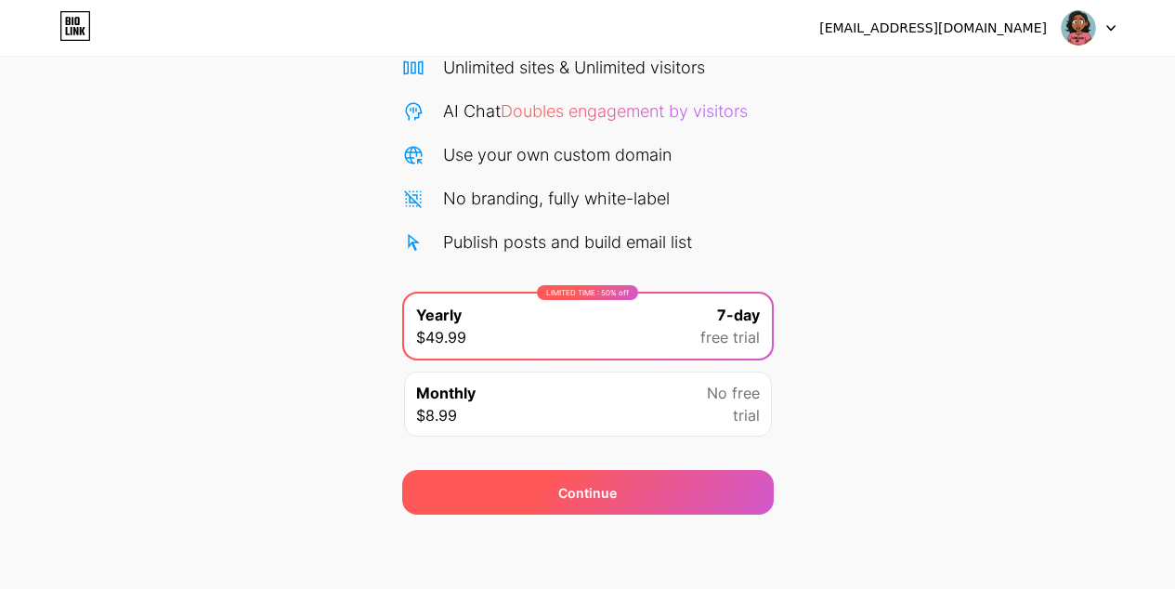
click at [636, 488] on div "Continue" at bounding box center [588, 492] width 372 height 45
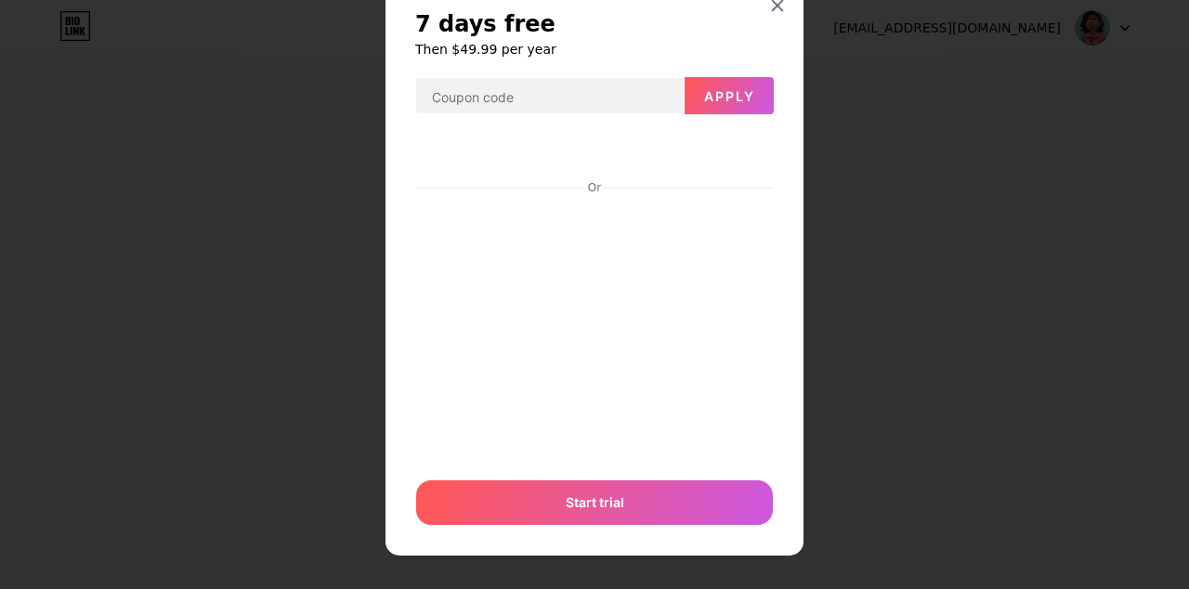
scroll to position [61, 0]
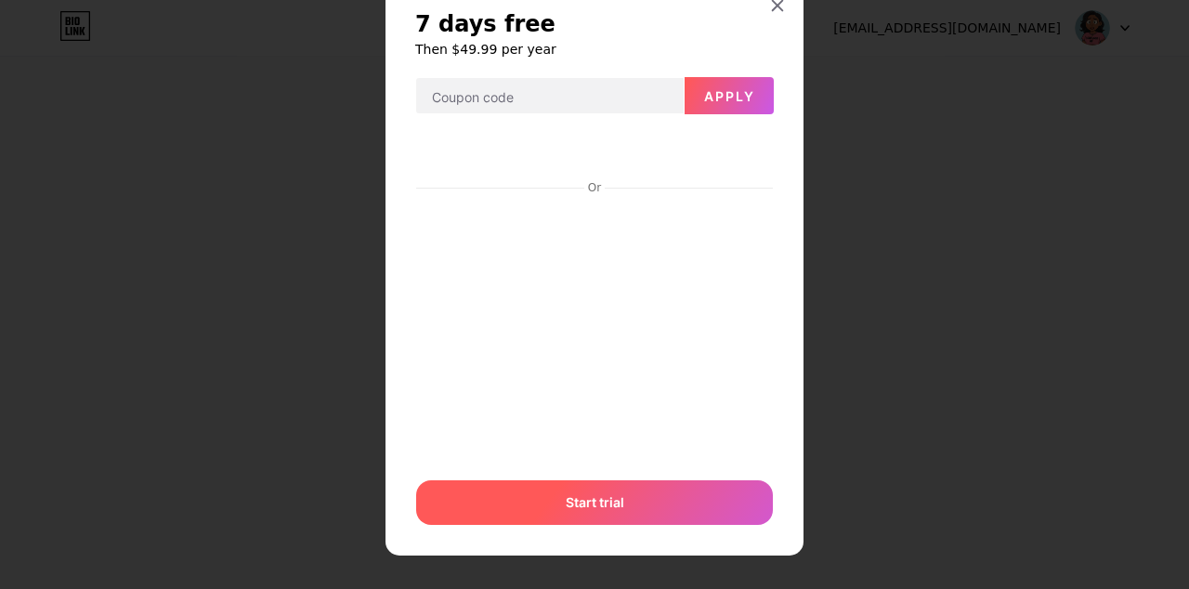
click at [629, 490] on div "Start trial" at bounding box center [594, 502] width 357 height 45
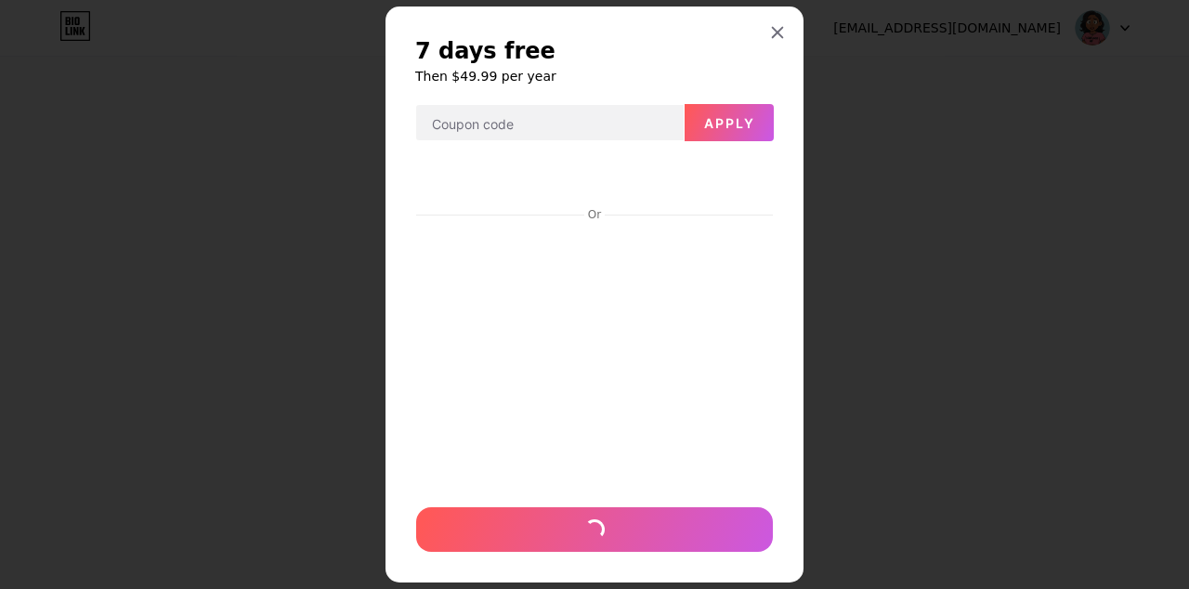
scroll to position [33, 0]
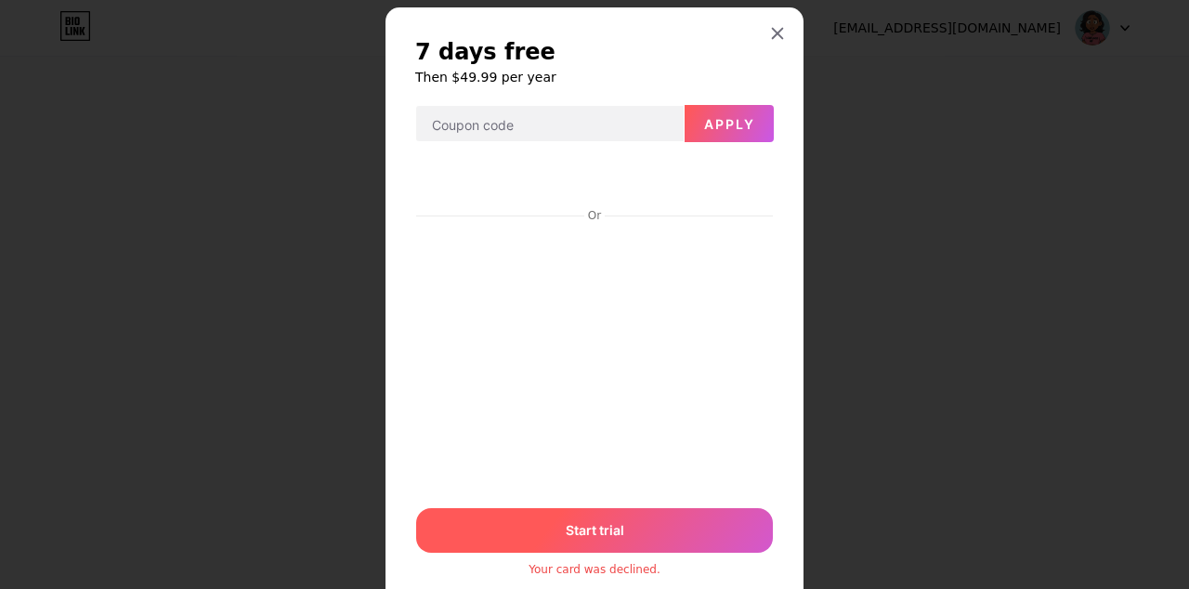
click at [667, 521] on div "Start trial" at bounding box center [594, 530] width 357 height 45
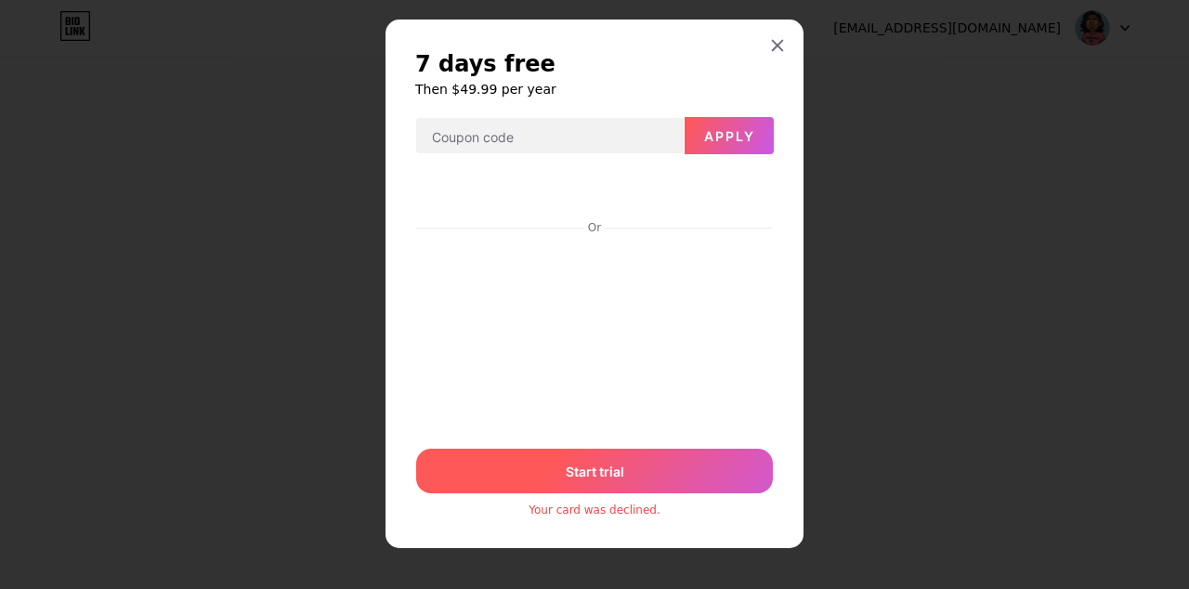
scroll to position [21, 0]
click at [635, 465] on div "Start trial" at bounding box center [594, 471] width 357 height 45
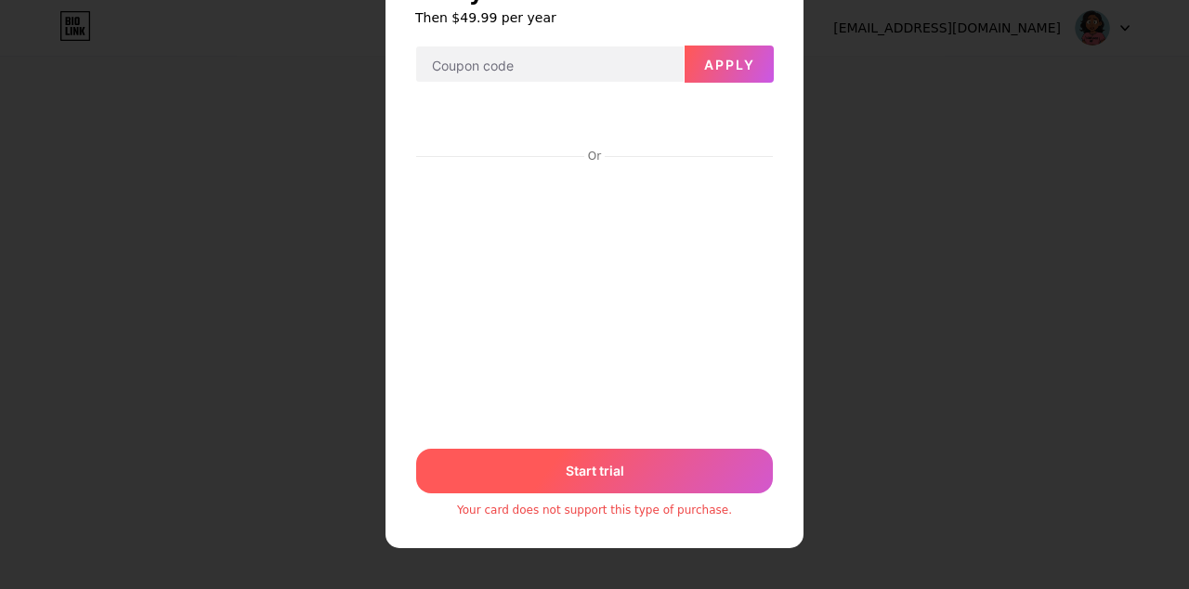
scroll to position [93, 0]
click at [644, 460] on div "Start trial" at bounding box center [594, 471] width 357 height 45
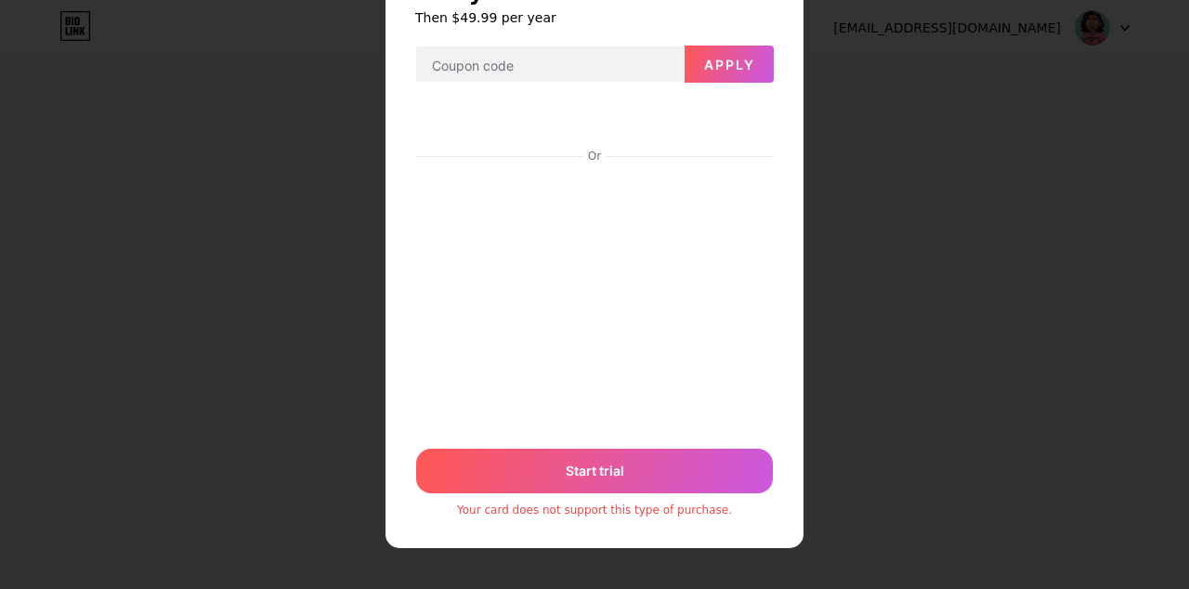
scroll to position [69, 0]
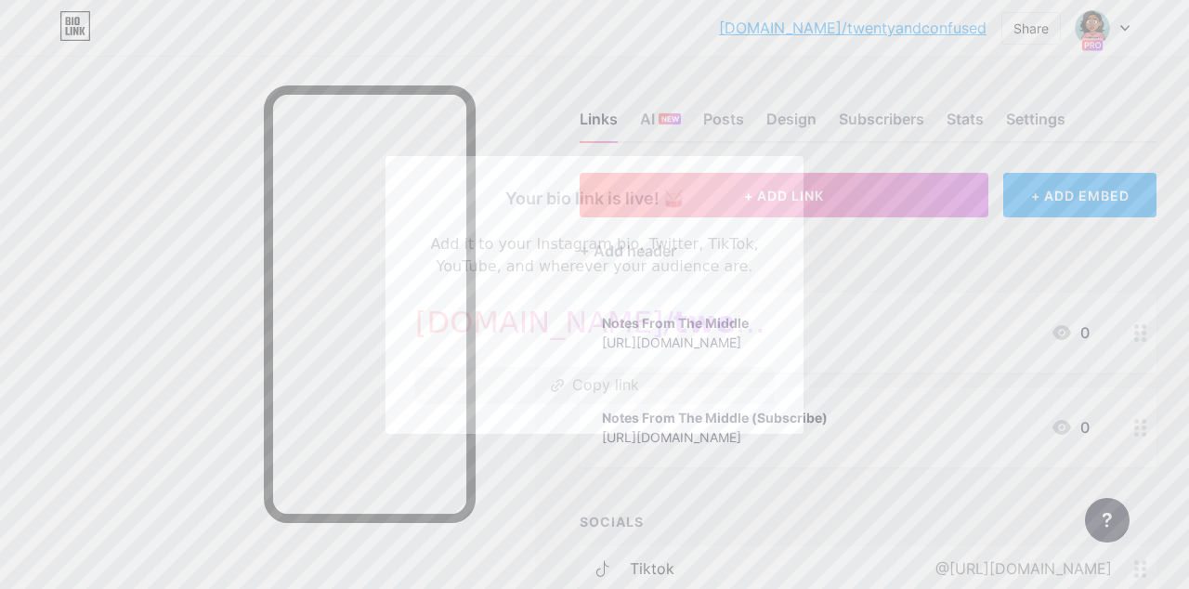
click at [625, 393] on button "Copy link" at bounding box center [594, 385] width 359 height 37
click at [858, 334] on div at bounding box center [594, 294] width 1189 height 589
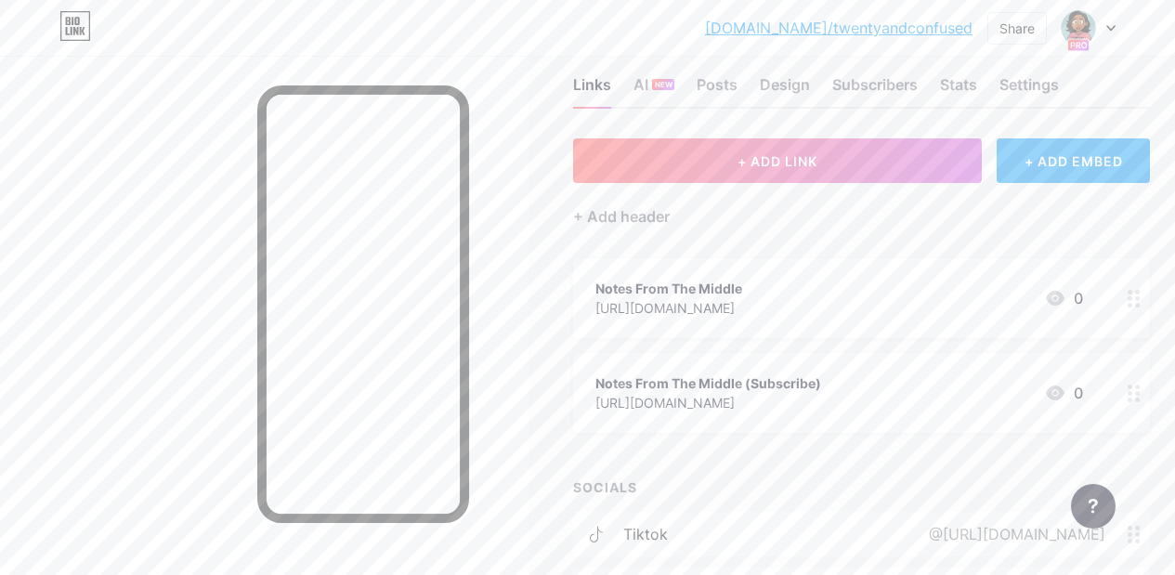
scroll to position [36, 0]
click at [1133, 290] on circle at bounding box center [1130, 290] width 5 height 5
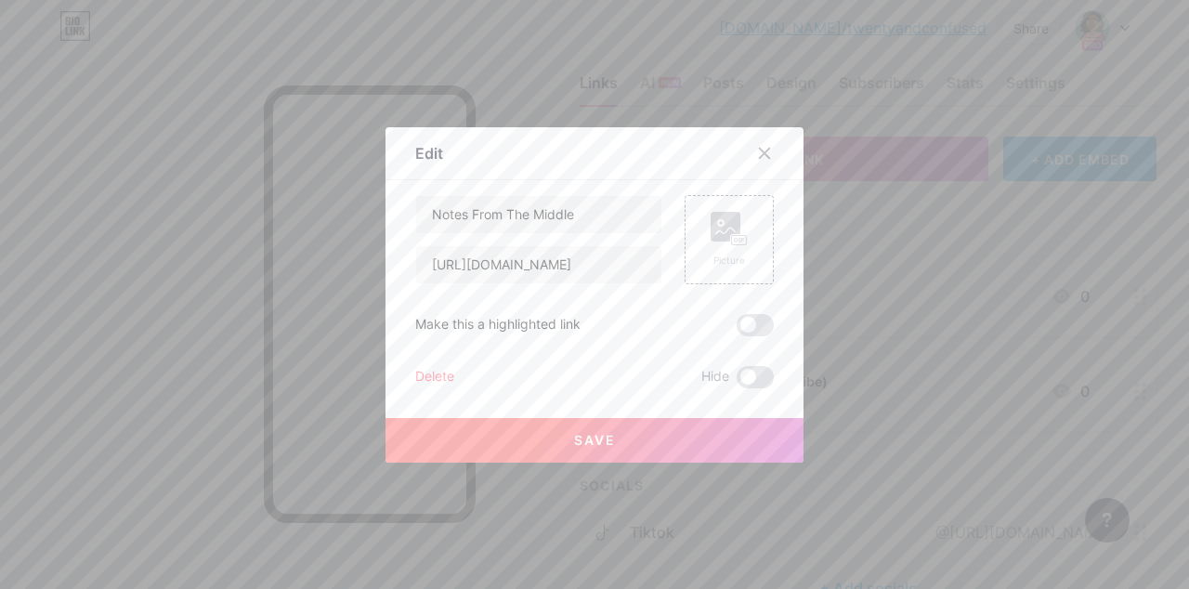
click at [445, 381] on div "Delete" at bounding box center [434, 377] width 39 height 22
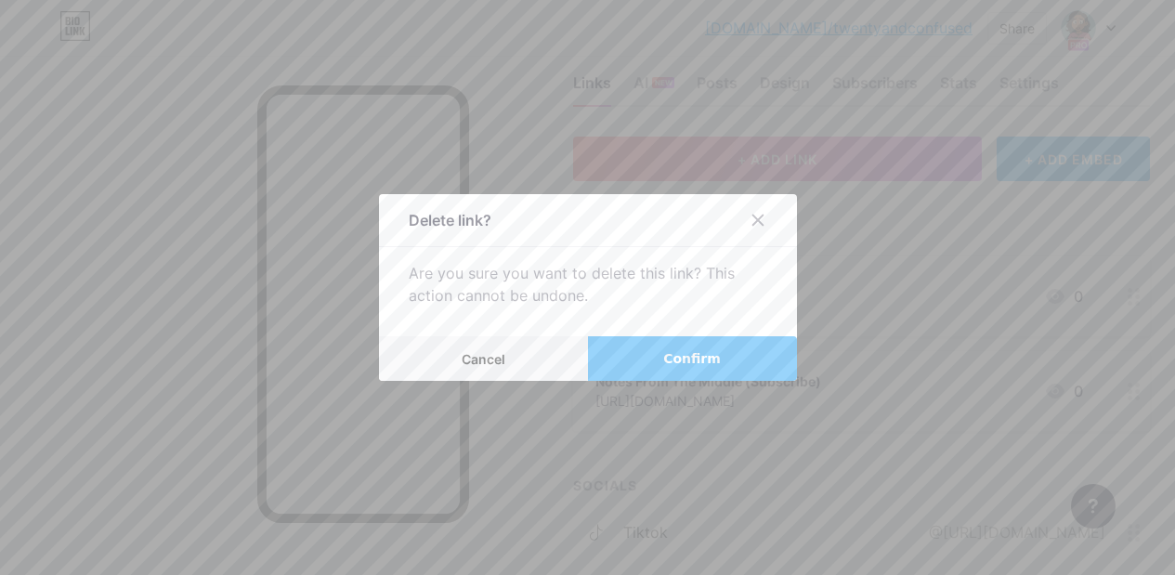
click at [769, 360] on button "Confirm" at bounding box center [692, 358] width 209 height 45
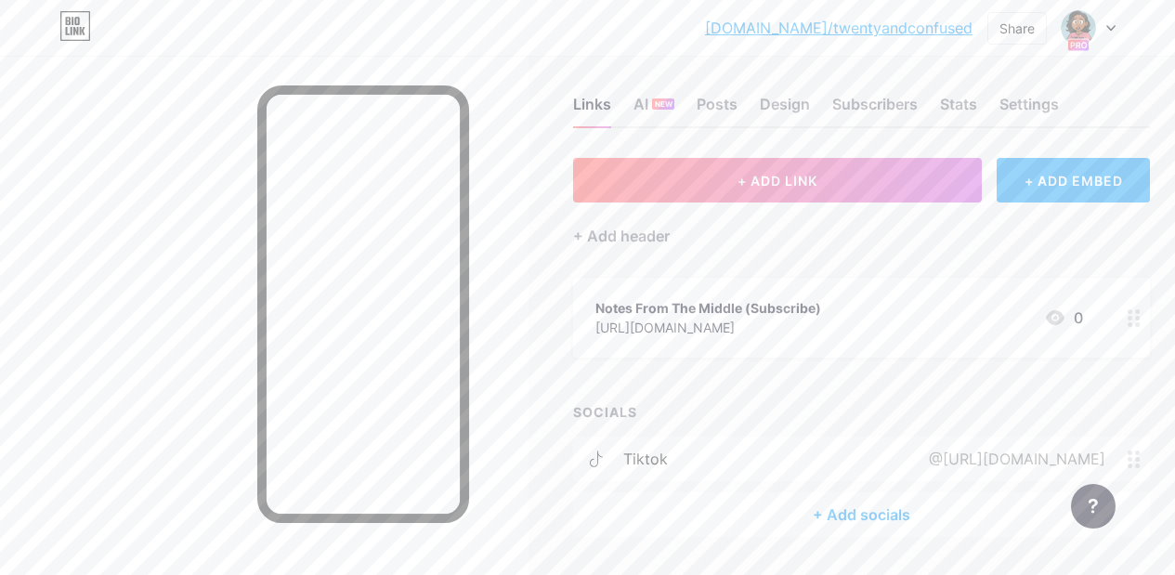
scroll to position [0, 0]
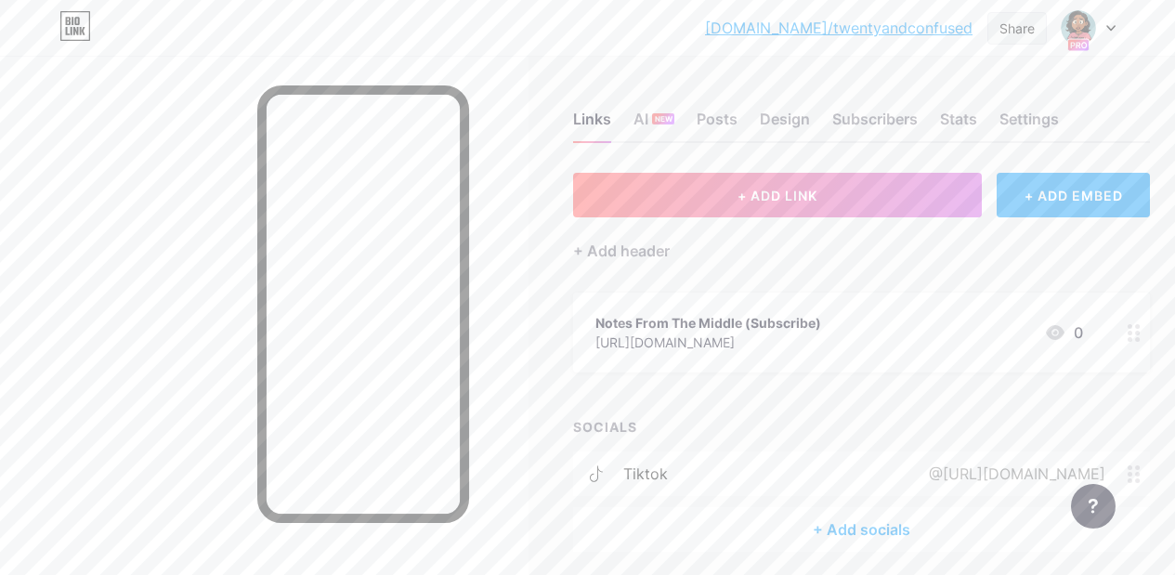
click at [1018, 30] on div "Share" at bounding box center [1017, 29] width 35 height 20
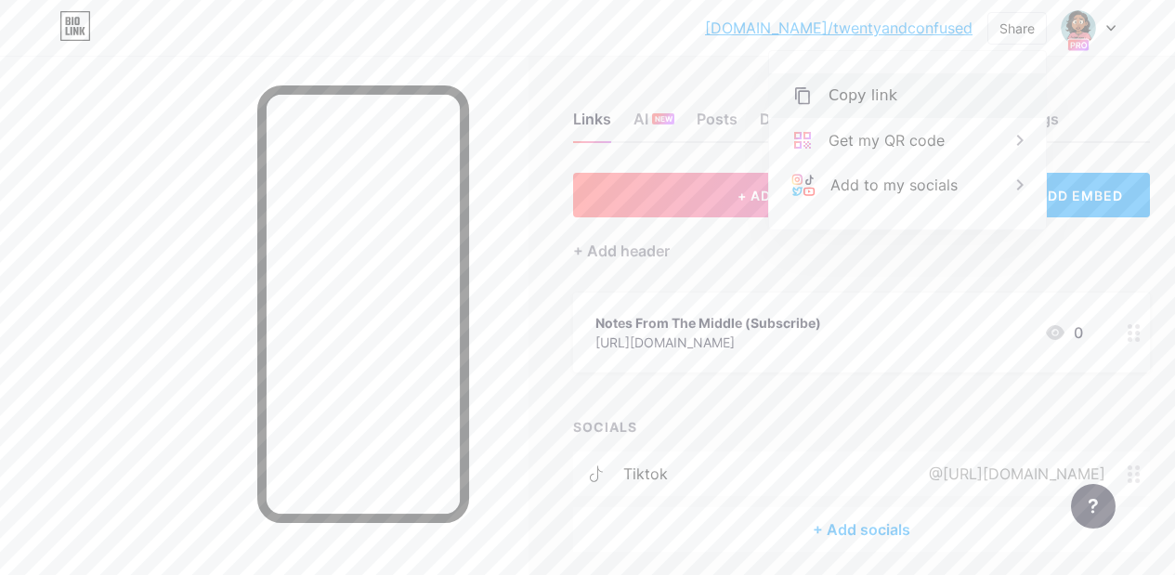
click at [909, 90] on div "Copy link" at bounding box center [907, 95] width 277 height 45
click at [786, 256] on div "+ Add header" at bounding box center [861, 240] width 577 height 46
